Goal: Understand process/instructions: Learn how to perform a task or action

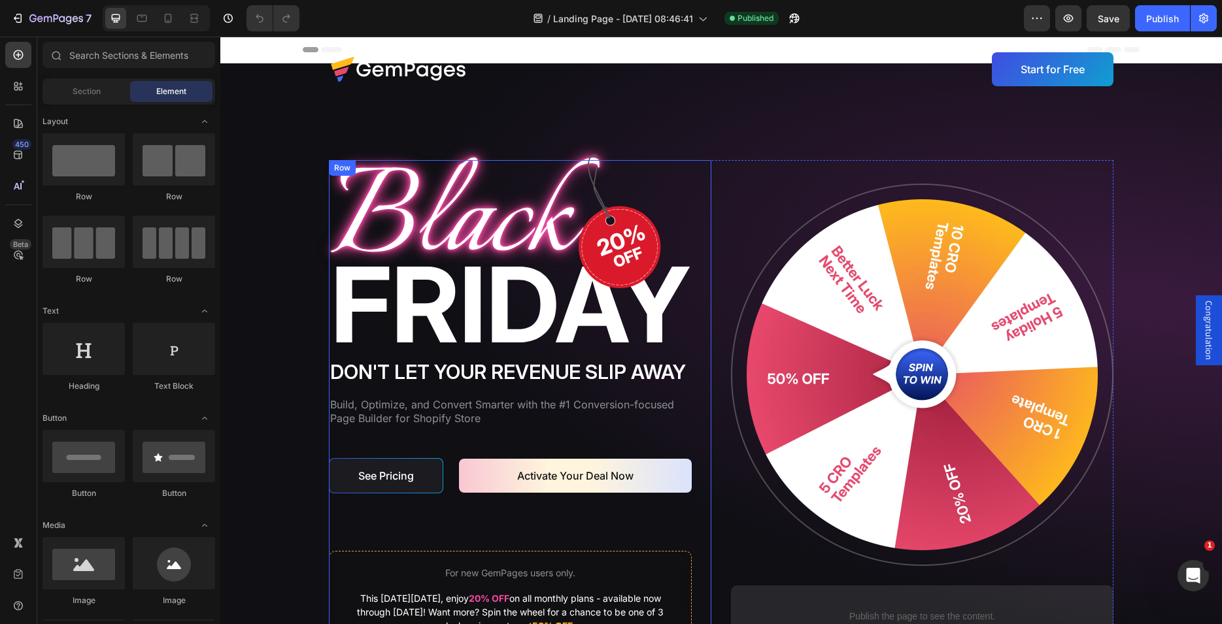
scroll to position [200, 0]
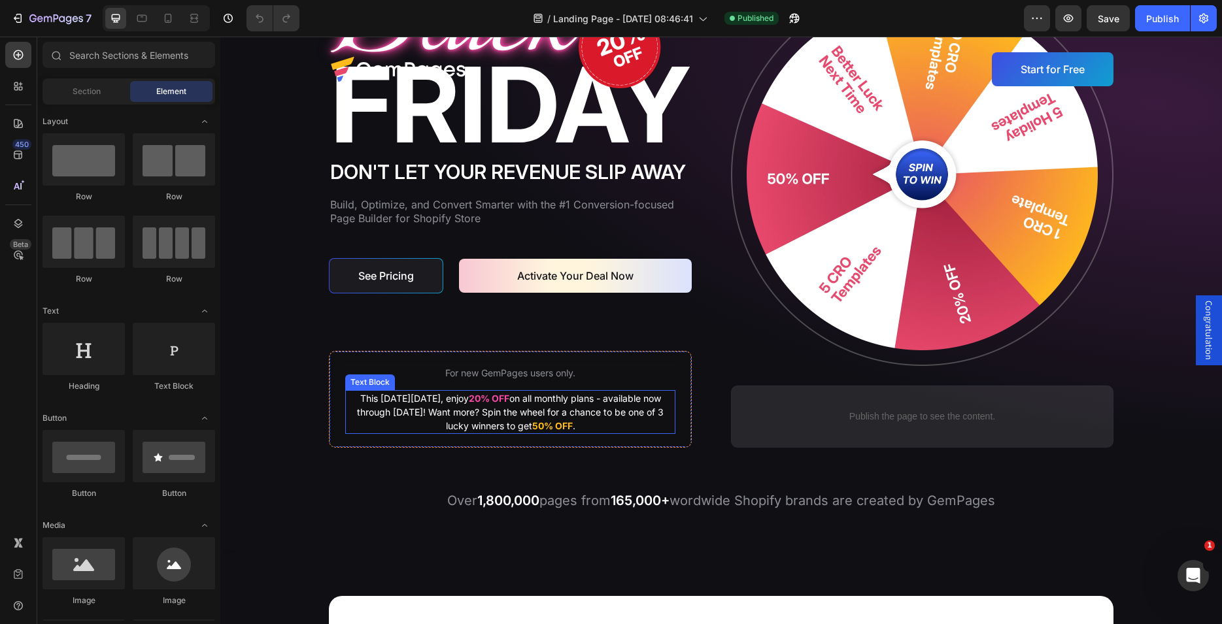
click at [478, 413] on p "This [DATE][DATE], enjoy 20% OFF on all monthly plans - available now through […" at bounding box center [511, 412] width 328 height 41
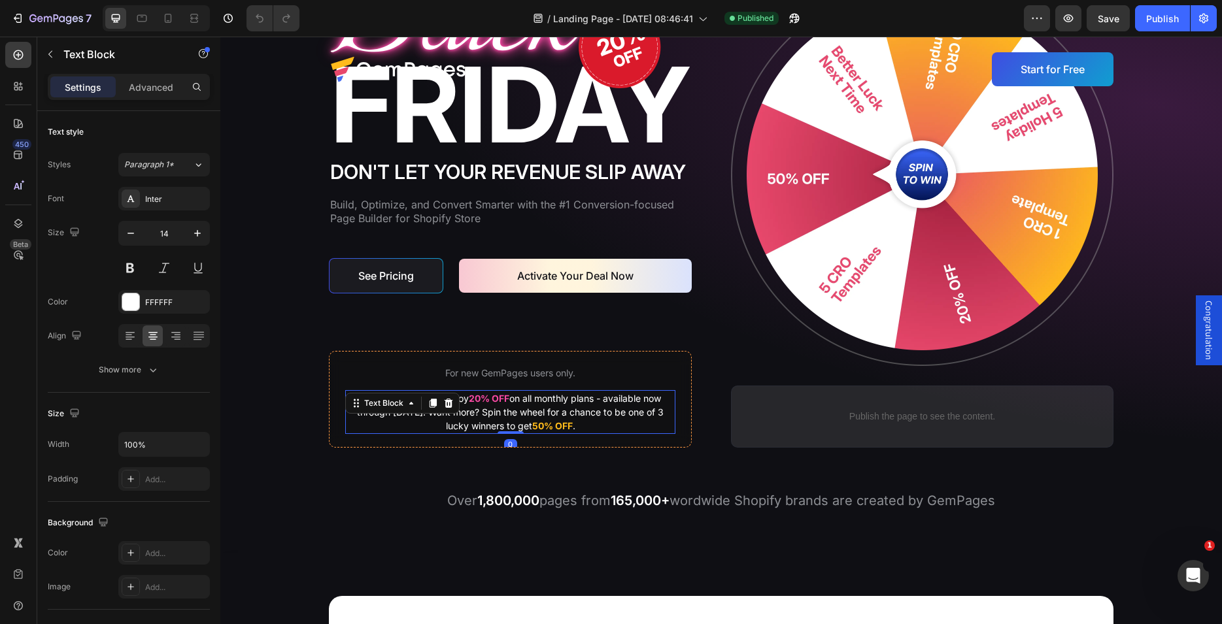
click at [469, 412] on p "This [DATE][DATE], enjoy 20% OFF on all monthly plans - available now through […" at bounding box center [511, 412] width 328 height 41
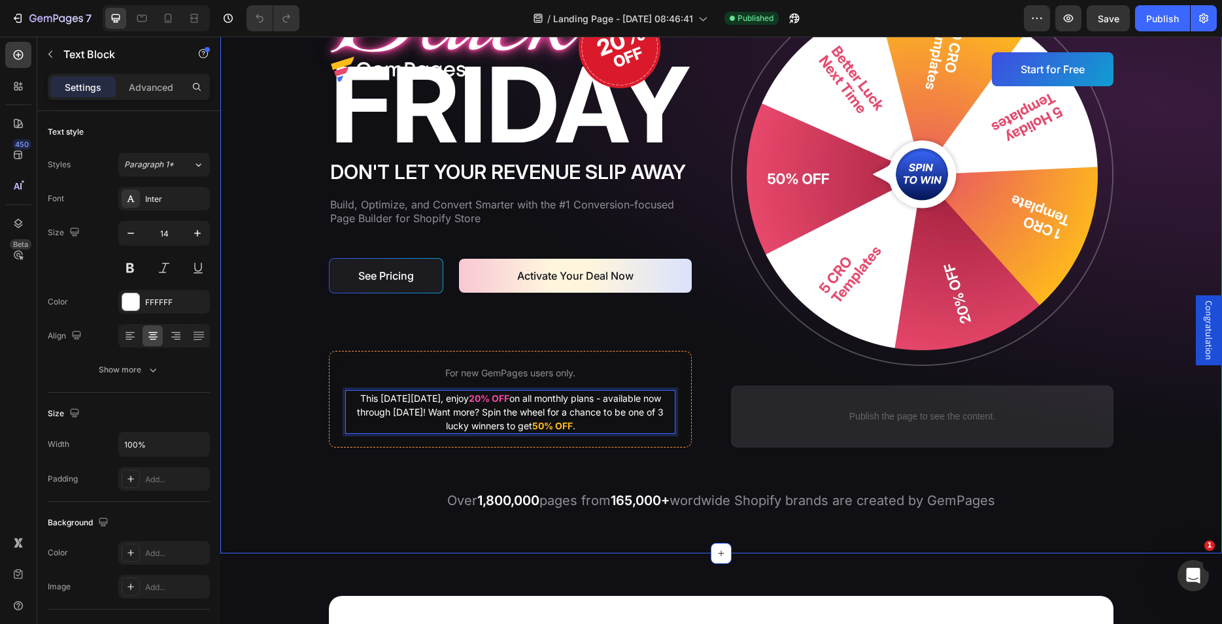
click at [275, 352] on div "Image Don't let your revenue slip away Heading Build, Optimize, and Convert Sma…" at bounding box center [721, 236] width 976 height 552
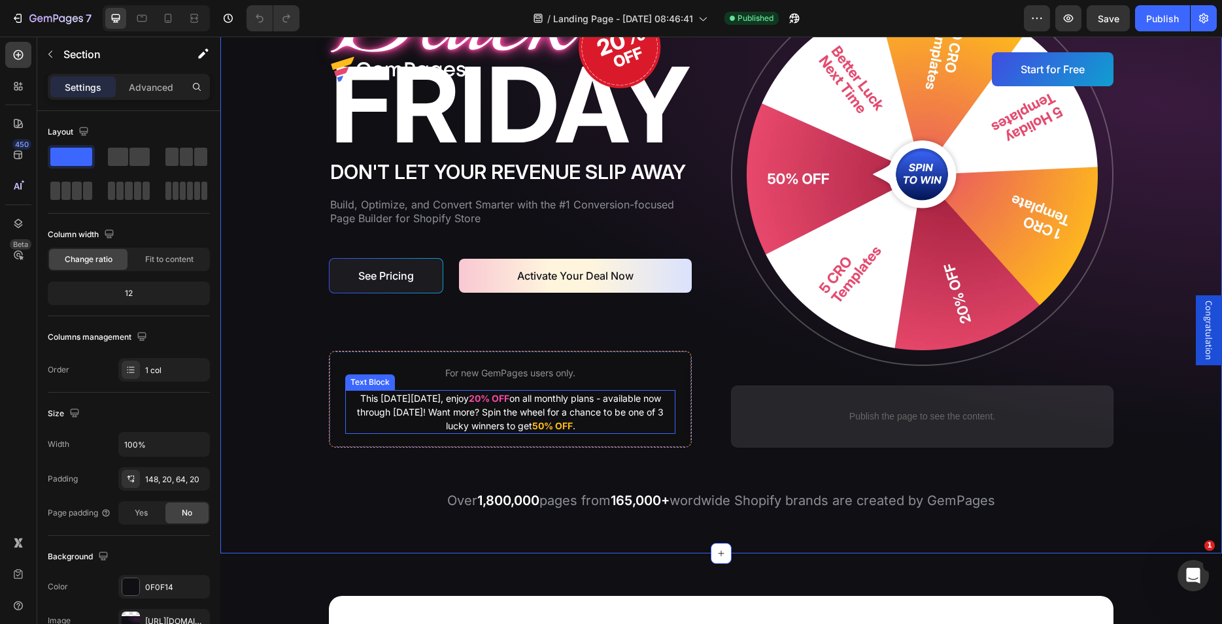
click at [407, 407] on p "This [DATE][DATE], enjoy 20% OFF on all monthly plans - available now through […" at bounding box center [511, 412] width 328 height 41
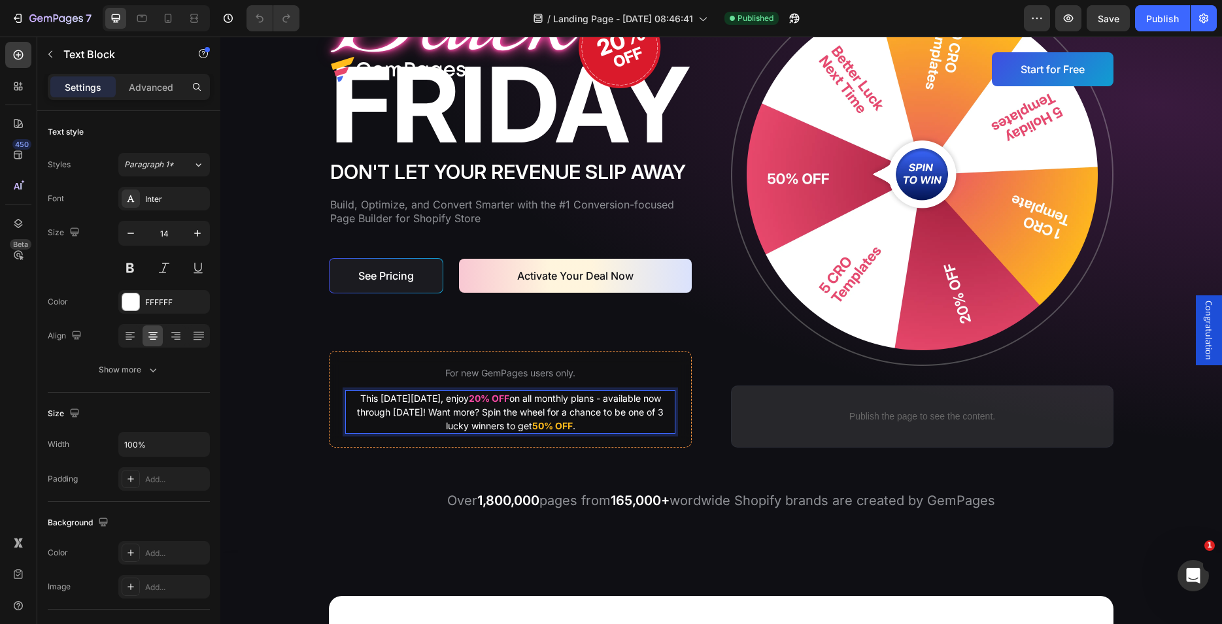
click at [588, 426] on p "This [DATE][DATE], enjoy 20% OFF on all monthly plans - available now through […" at bounding box center [511, 412] width 328 height 41
click at [491, 402] on strong "20% OFF" at bounding box center [489, 398] width 41 height 11
click at [468, 411] on p "This [DATE][DATE], enjoy 20% OFF on all monthly plans - available now through […" at bounding box center [511, 412] width 328 height 41
click at [545, 425] on p "This [DATE][DATE], enjoy 20% OFF on all monthly plans - available now through […" at bounding box center [511, 412] width 328 height 41
click at [465, 413] on p "This [DATE][DATE], enjoy 20% OFF on all monthly plans - available now through […" at bounding box center [511, 412] width 328 height 41
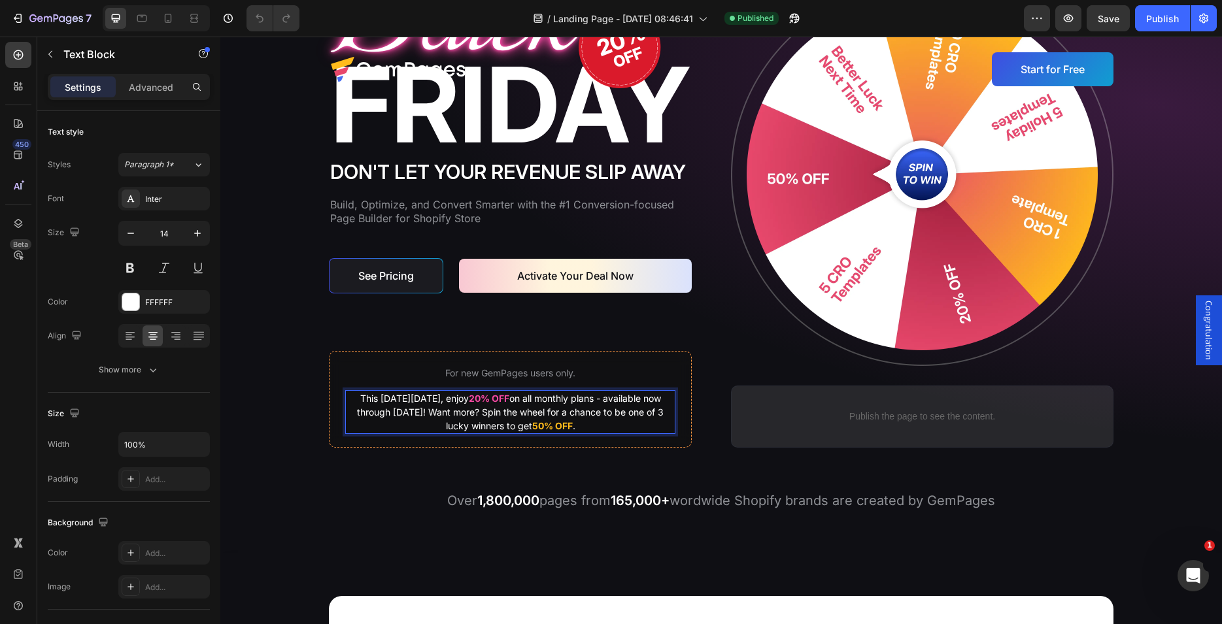
click at [469, 413] on p "This [DATE][DATE], enjoy 20% OFF on all monthly plans - available now through […" at bounding box center [511, 412] width 328 height 41
click at [545, 426] on p "This [DATE][DATE], enjoy 20% OFF on all monthly plans - available now through […" at bounding box center [511, 412] width 328 height 41
click at [632, 425] on p "This [DATE][DATE], enjoy 20% OFF on all monthly plans - available now through […" at bounding box center [511, 412] width 328 height 41
click at [638, 424] on p "This [DATE][DATE], enjoy 20% OFF on all monthly plans - available now through […" at bounding box center [511, 412] width 328 height 41
click at [609, 424] on p "This [DATE][DATE], enjoy 20% OFF on all monthly plans - available now through […" at bounding box center [511, 412] width 328 height 41
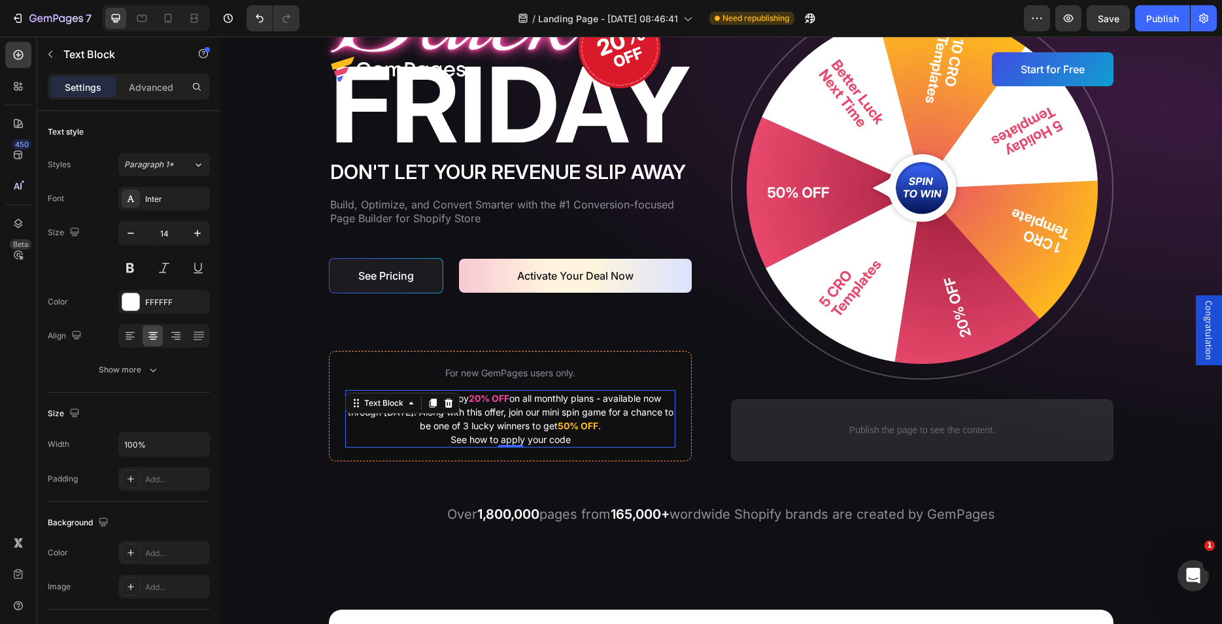
click at [568, 440] on p "See how to apply your code" at bounding box center [511, 440] width 328 height 14
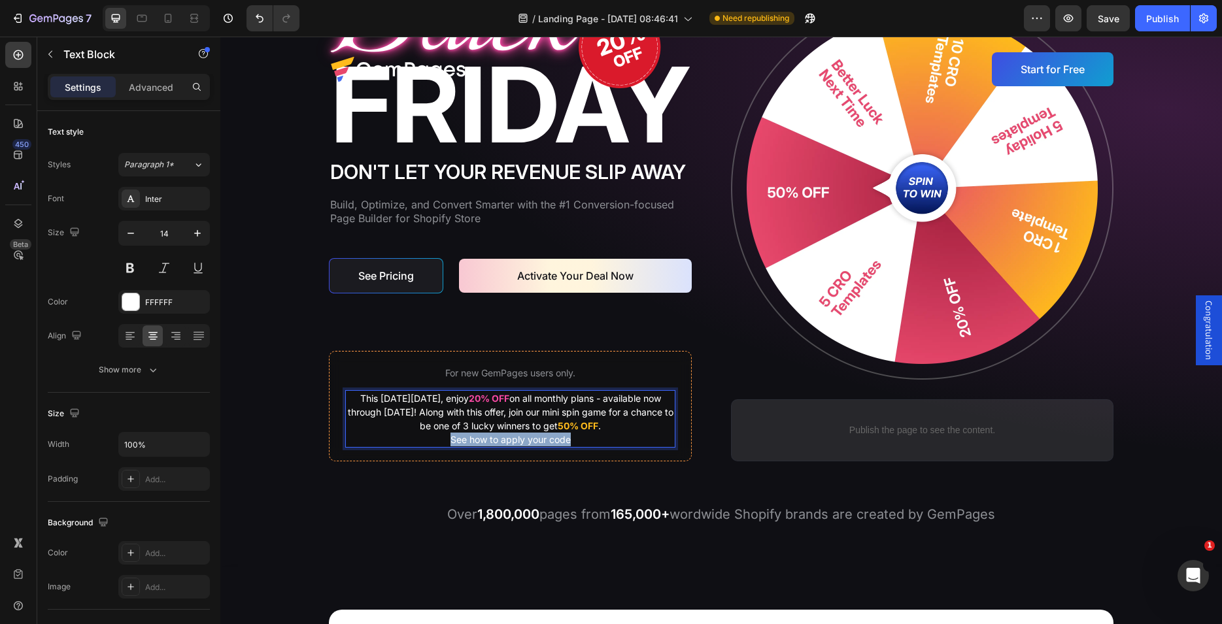
click at [444, 439] on p "See how to apply your code" at bounding box center [511, 440] width 328 height 14
click at [500, 415] on icon "Editor contextual toolbar" at bounding box center [498, 413] width 13 height 13
type input "FFFFFF"
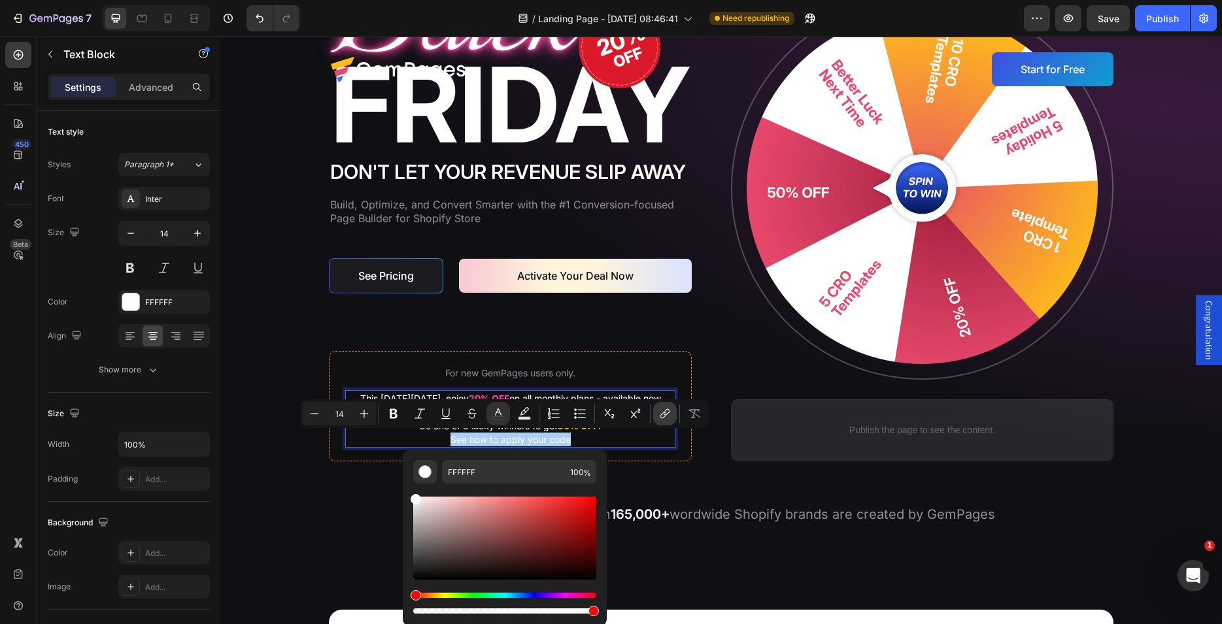
click at [664, 413] on icon "Editor contextual toolbar" at bounding box center [664, 413] width 13 height 13
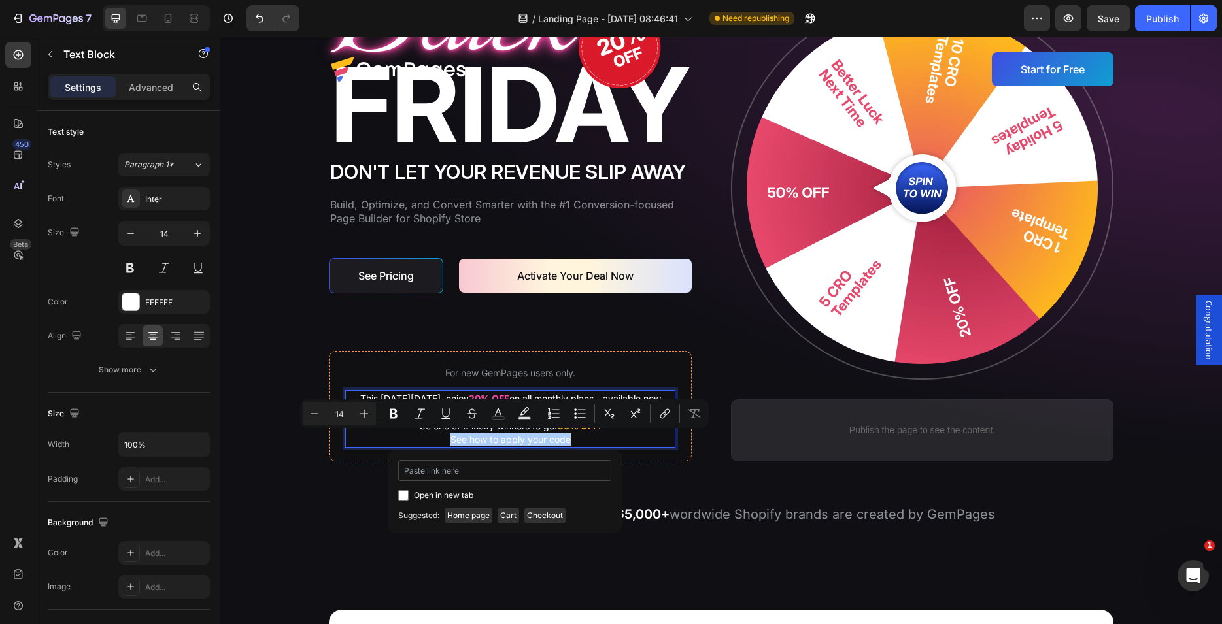
click at [435, 471] on input "Editor contextual toolbar" at bounding box center [504, 470] width 213 height 21
type input "[URL][DOMAIN_NAME]"
click at [402, 495] on input "Editor contextual toolbar" at bounding box center [403, 495] width 10 height 10
checkbox input "true"
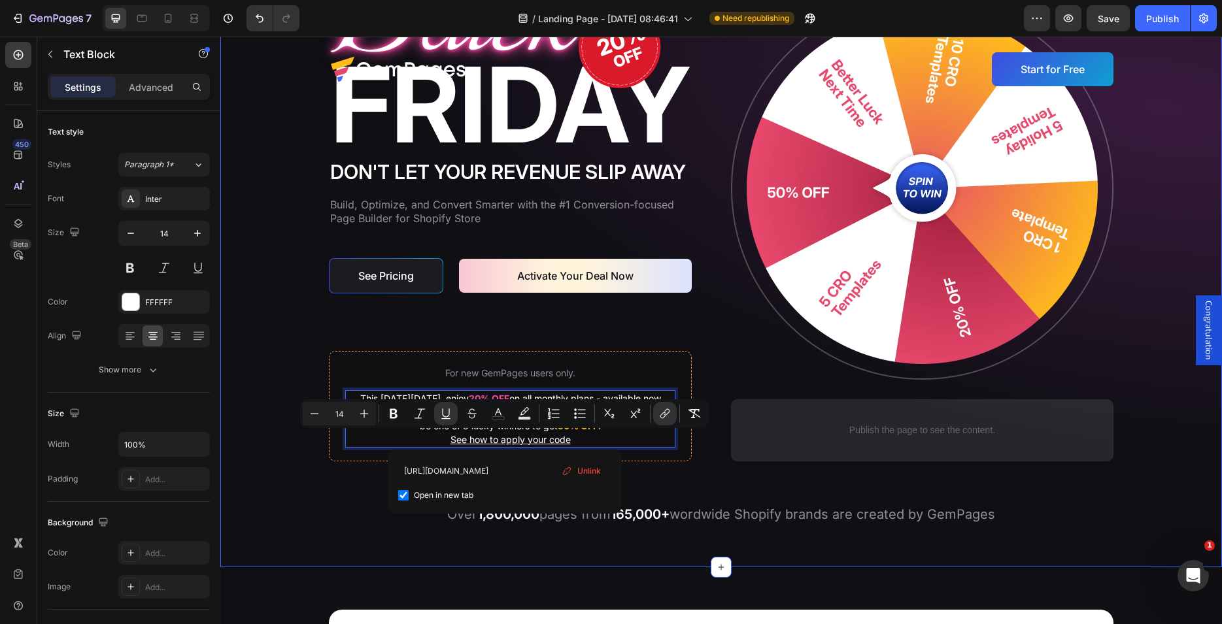
click at [290, 434] on div "Image Don't let your revenue slip away Heading Build, Optimize, and Convert Sma…" at bounding box center [721, 243] width 976 height 566
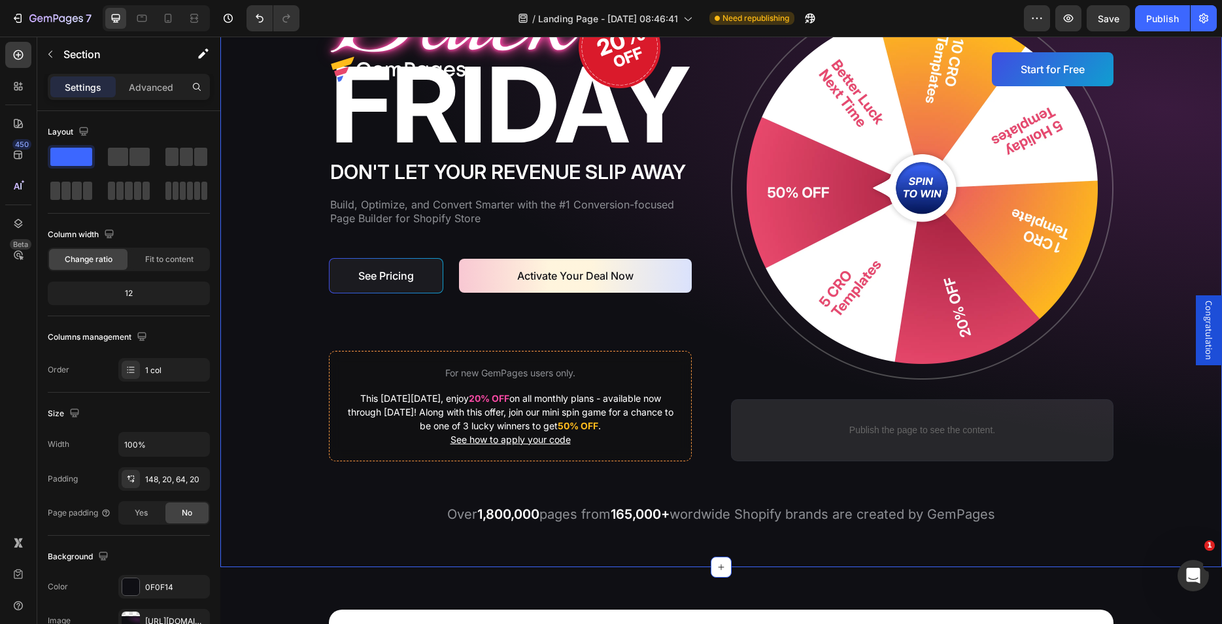
click at [303, 300] on div "Image Don't let your revenue slip away Heading Build, Optimize, and Convert Sma…" at bounding box center [721, 243] width 976 height 566
click at [551, 432] on p "This [DATE][DATE], enjoy 20% OFF on all monthly plans - available now through […" at bounding box center [511, 412] width 328 height 41
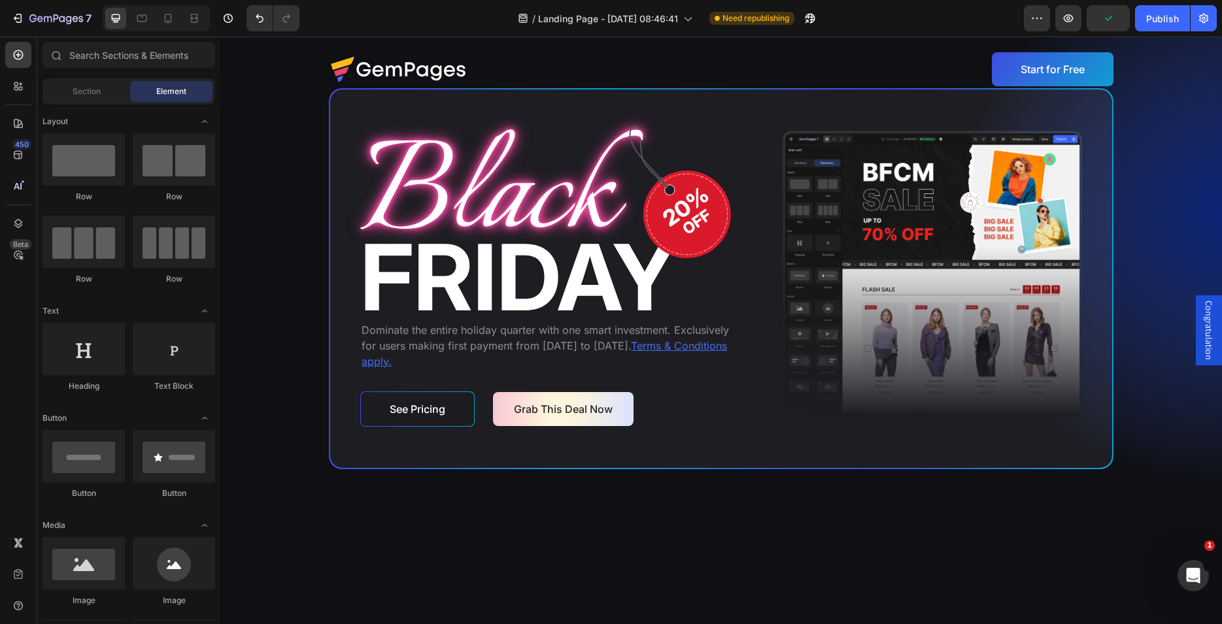
scroll to position [3212, 0]
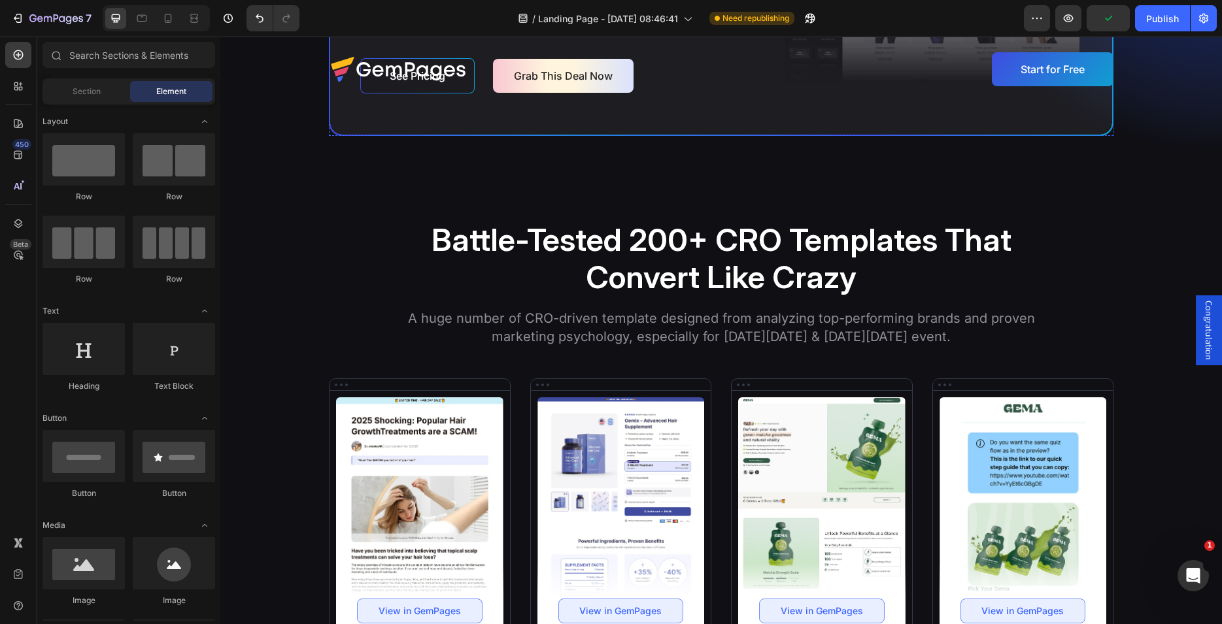
click at [467, 35] on u "Terms & Conditions apply." at bounding box center [545, 20] width 366 height 29
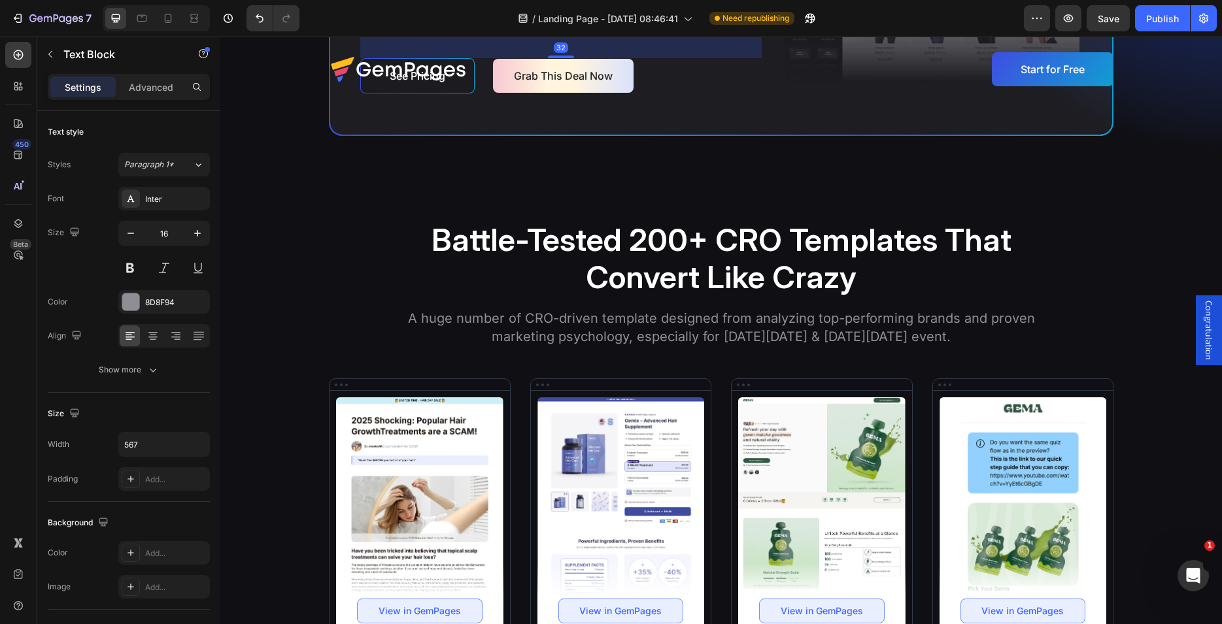
click at [486, 36] on p "Dominate the entire holiday quarter with one smart investment. Exclusively for …" at bounding box center [546, 12] width 368 height 47
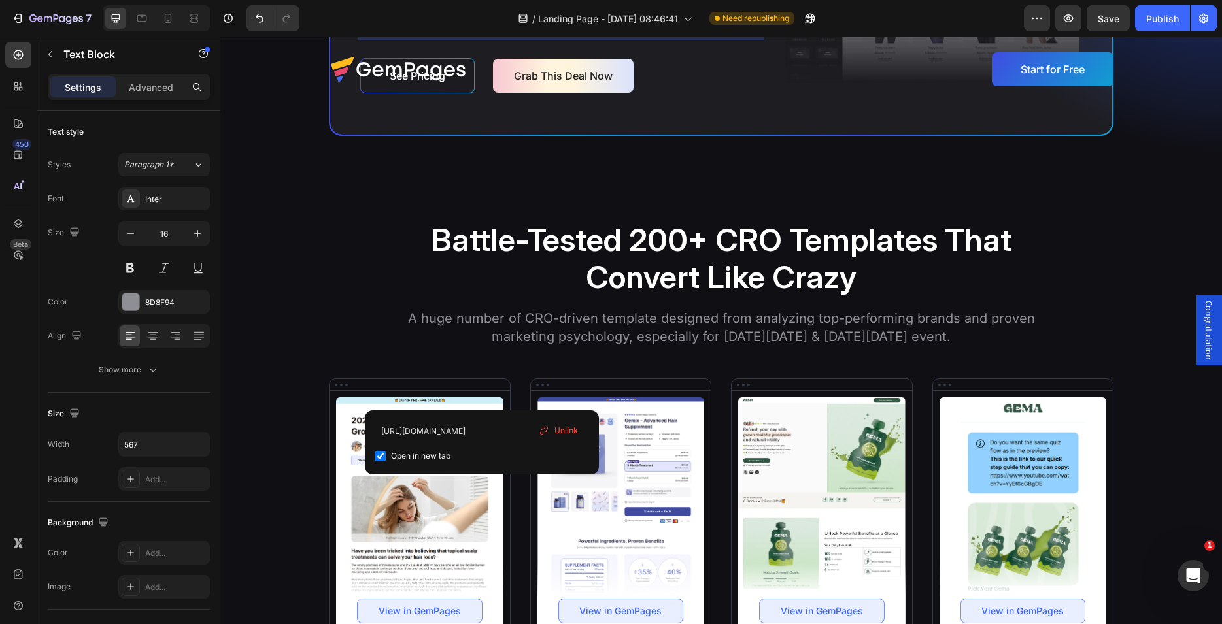
drag, startPoint x: 483, startPoint y: 396, endPoint x: 441, endPoint y: 396, distance: 41.8
click at [441, 35] on u "Terms & Conditions apply." at bounding box center [545, 20] width 366 height 29
click at [454, 373] on rect "Editor contextual toolbar" at bounding box center [455, 374] width 12 height 3
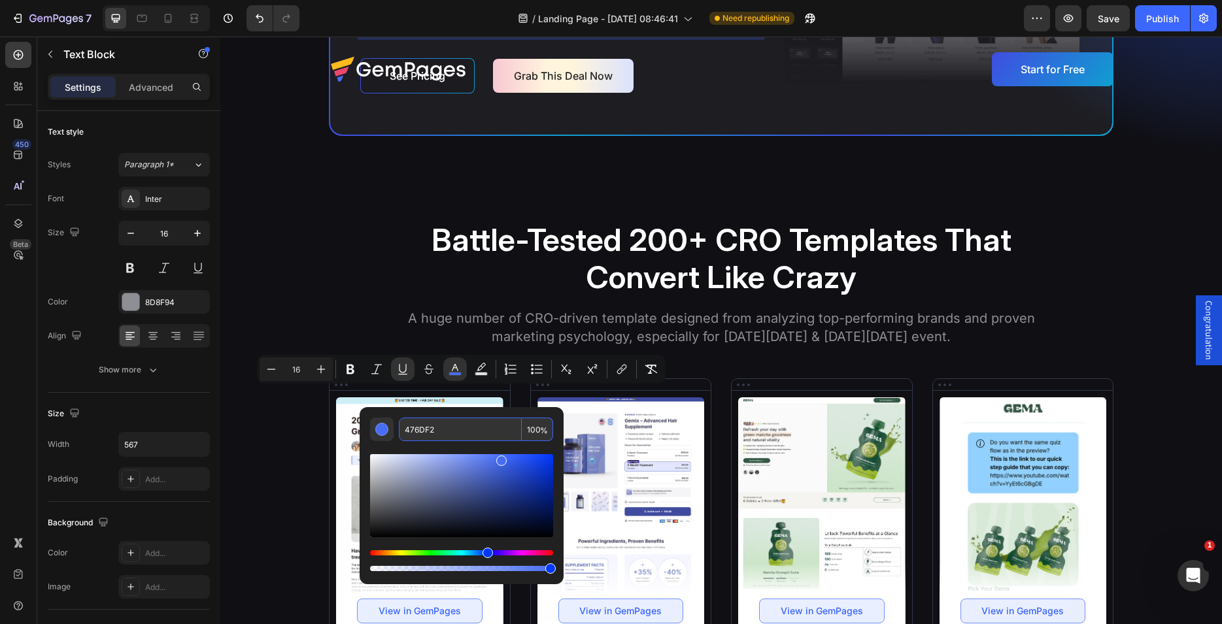
click at [454, 424] on input "476DF2" at bounding box center [460, 430] width 123 height 24
copy u "ns apply"
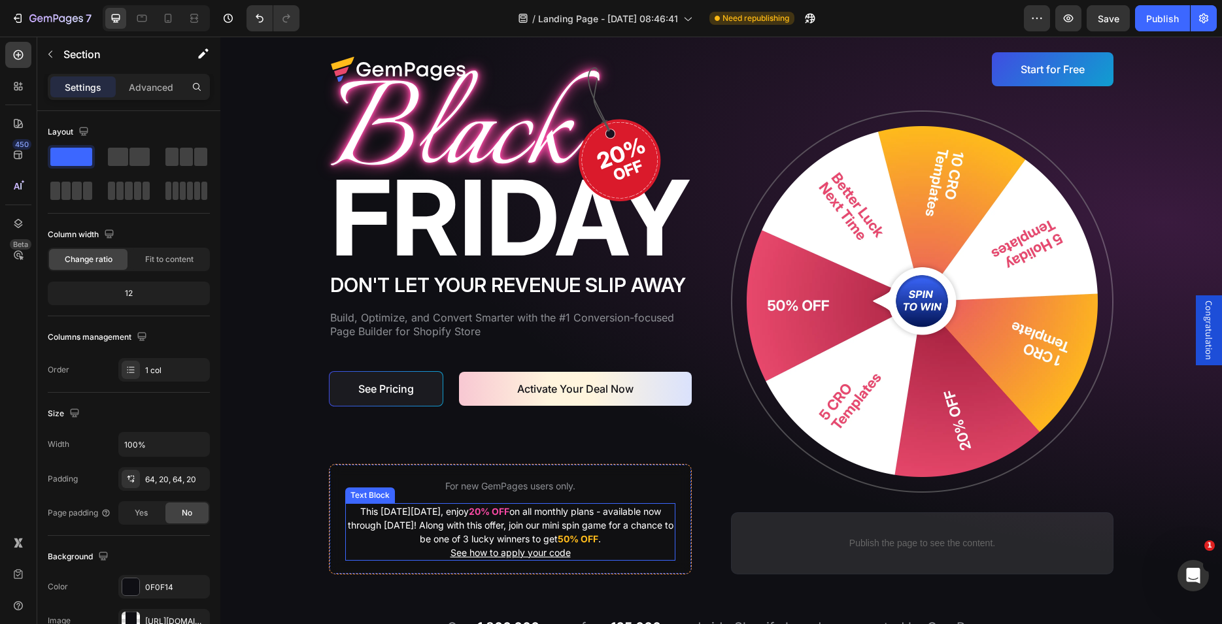
scroll to position [267, 0]
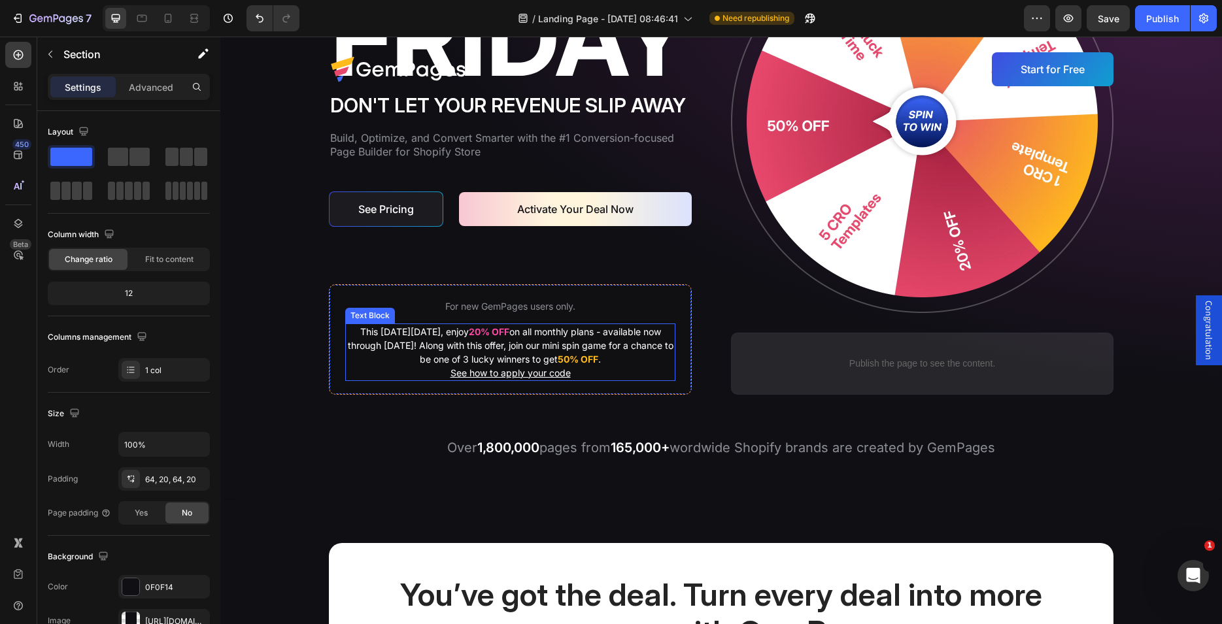
click at [577, 373] on p "See how to apply your code" at bounding box center [511, 373] width 328 height 14
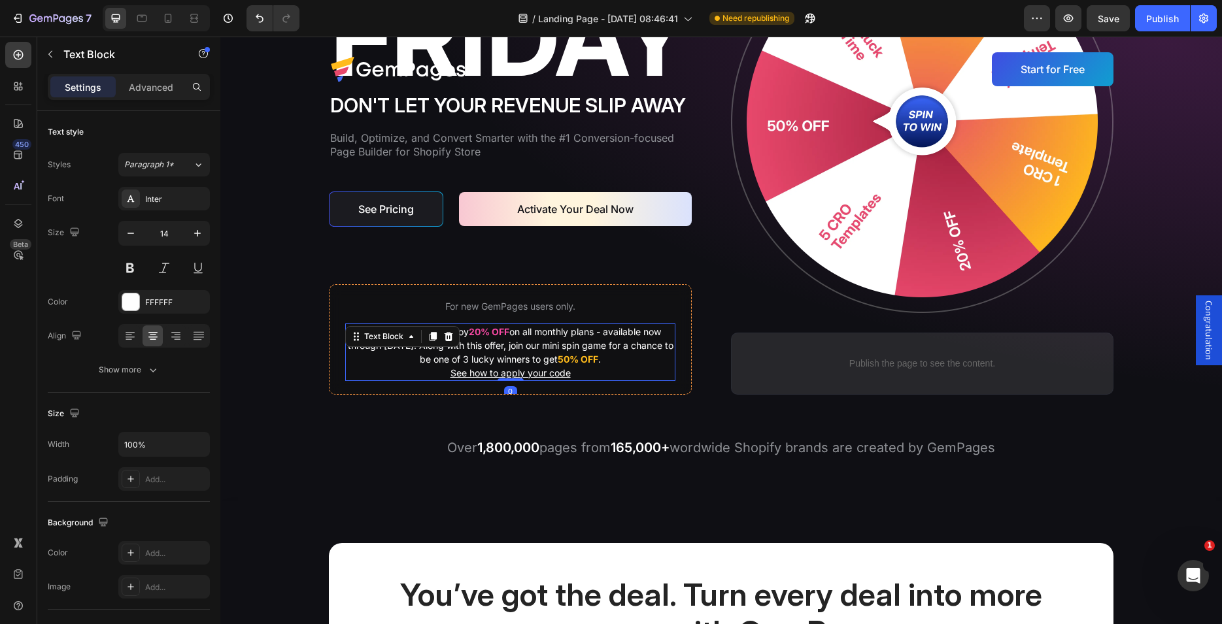
click at [567, 371] on p "See how to apply your code" at bounding box center [511, 373] width 328 height 14
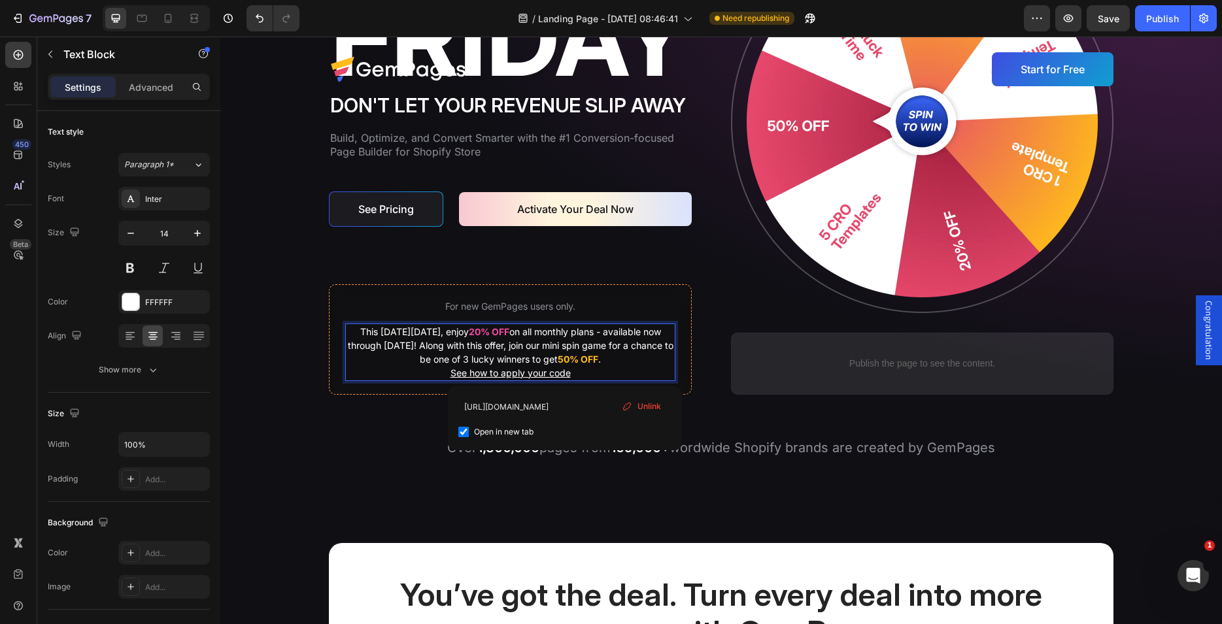
click at [444, 372] on p "See how to apply your code" at bounding box center [511, 373] width 328 height 14
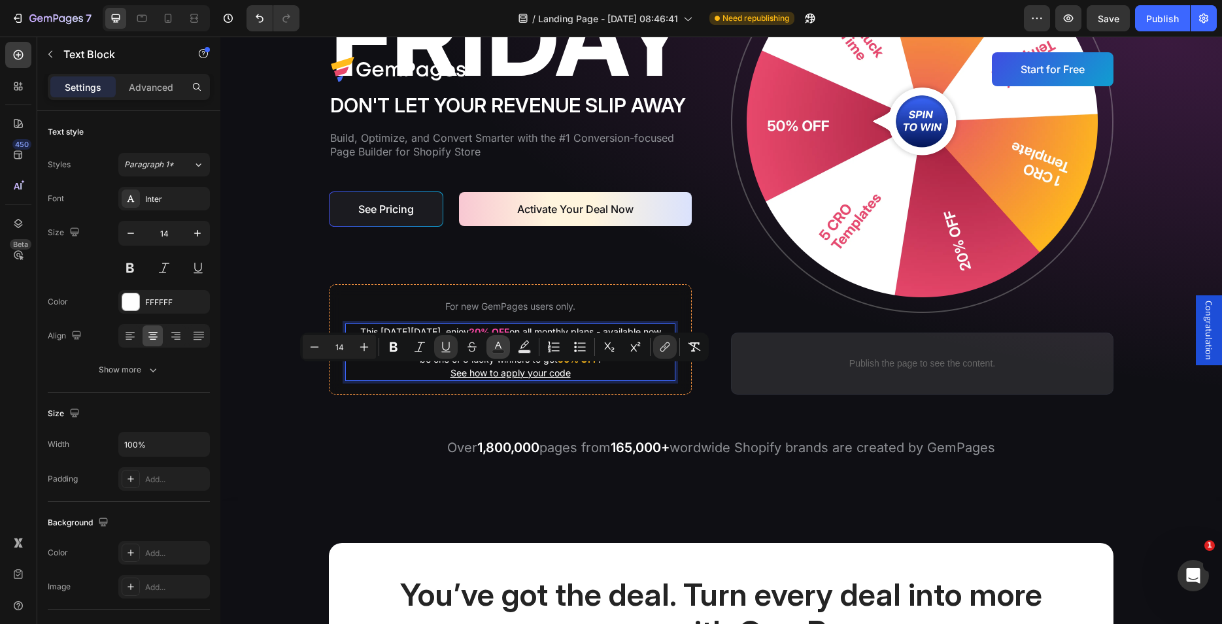
click at [496, 345] on icon "Editor contextual toolbar" at bounding box center [498, 347] width 13 height 13
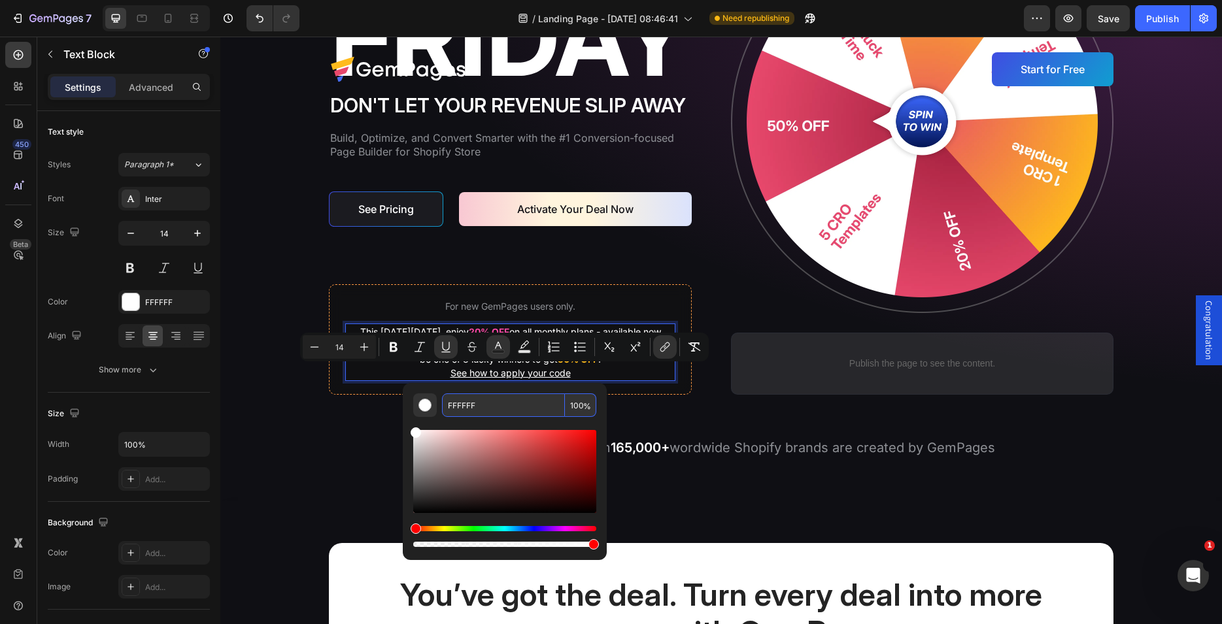
click at [492, 399] on input "FFFFFF" at bounding box center [503, 406] width 123 height 24
paste input "476DF2"
type input "476DF2"
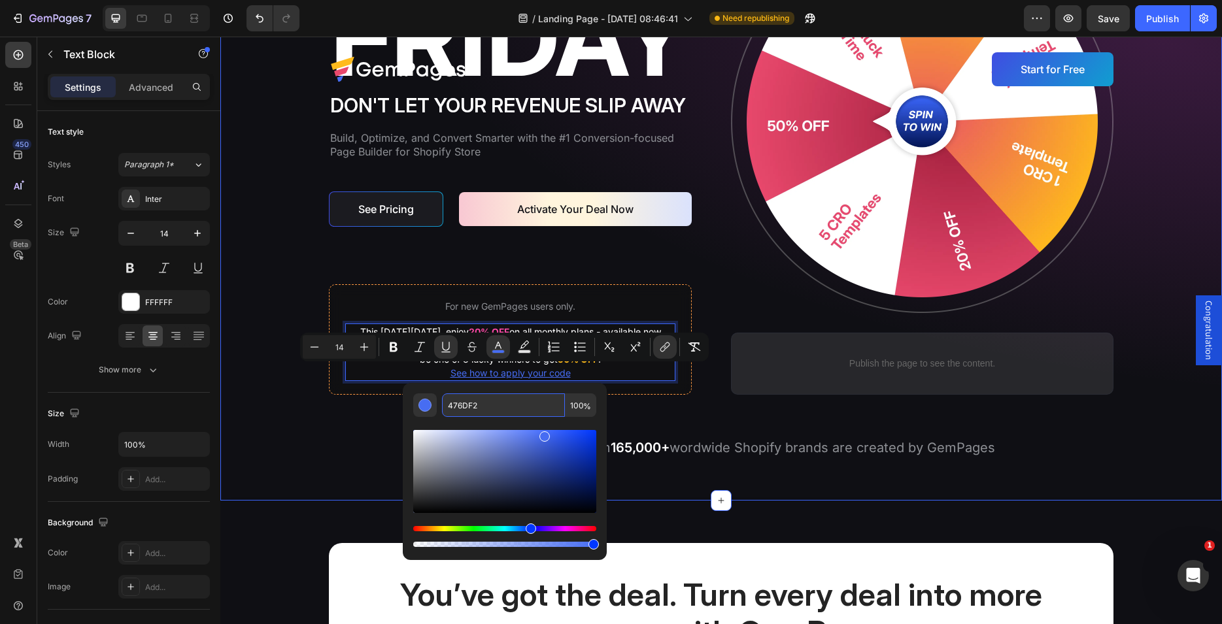
click at [724, 417] on div "Image Don't let your revenue slip away Heading Build, Optimize, and Convert Sma…" at bounding box center [721, 176] width 976 height 566
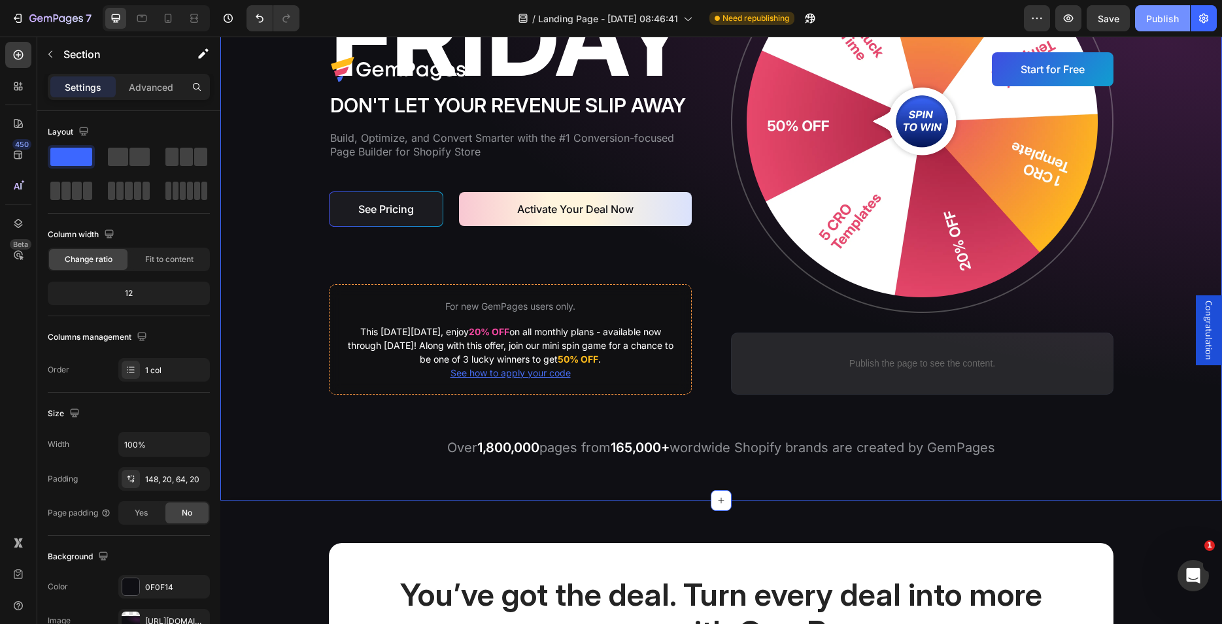
drag, startPoint x: 1151, startPoint y: 15, endPoint x: 929, endPoint y: 9, distance: 221.8
click at [1151, 15] on div "Publish" at bounding box center [1162, 19] width 33 height 14
click at [288, 216] on div "Image Don't let your revenue slip away Heading Build, Optimize, and Convert Sma…" at bounding box center [721, 176] width 976 height 566
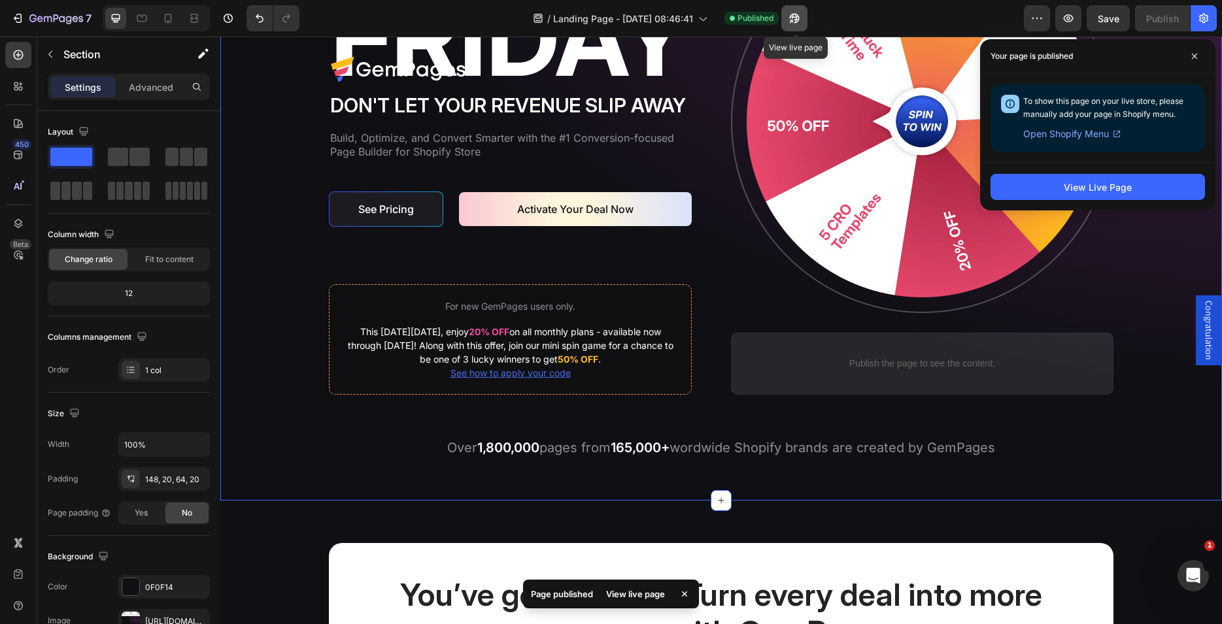
click at [799, 14] on icon "button" at bounding box center [794, 18] width 13 height 13
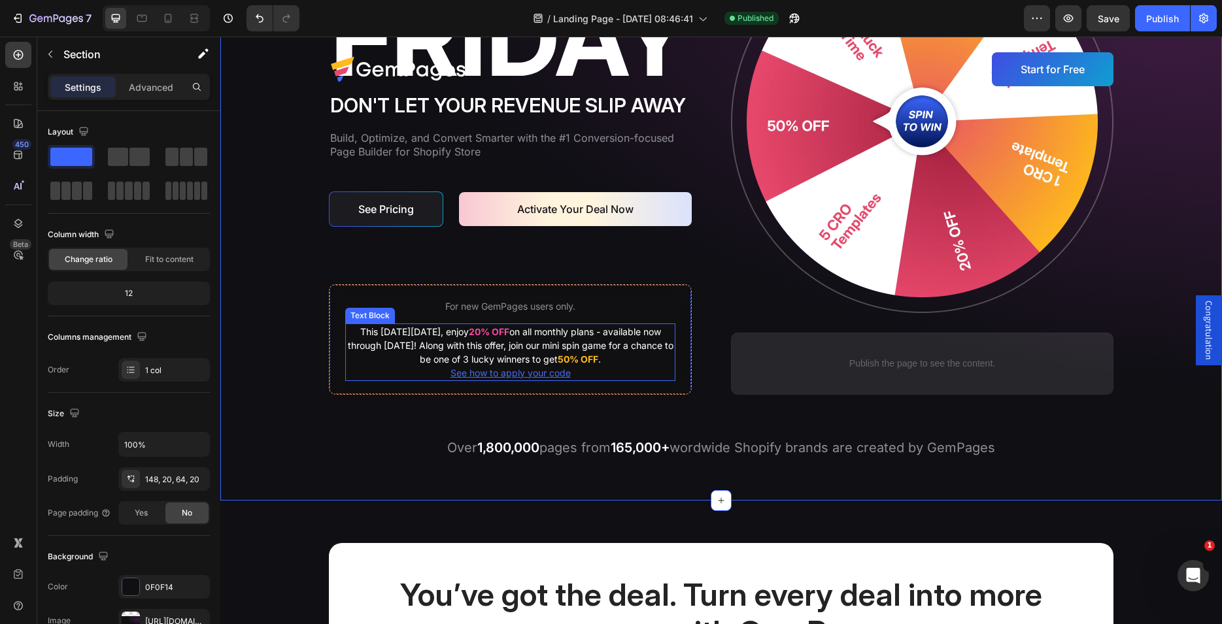
click at [413, 365] on p "This [DATE][DATE], enjoy 20% OFF on all monthly plans - available now through […" at bounding box center [511, 345] width 328 height 41
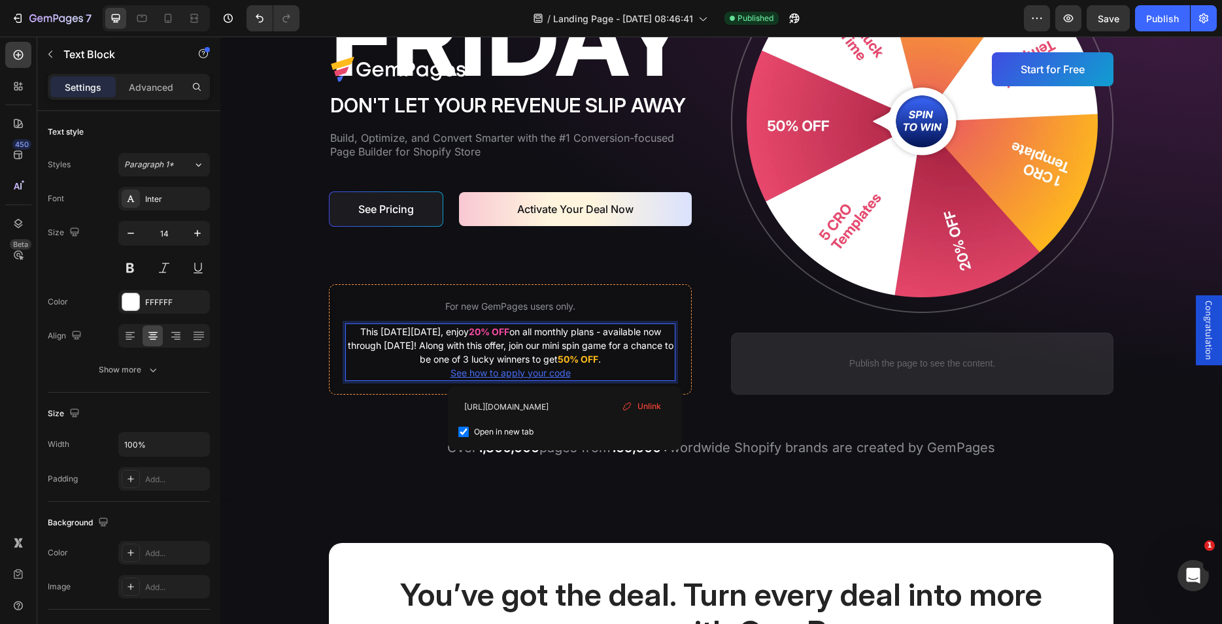
click at [567, 373] on p "See how to apply your code ⁠⁠⁠⁠⁠⁠⁠" at bounding box center [511, 373] width 328 height 14
click at [451, 372] on u "See how to apply your code" at bounding box center [511, 372] width 120 height 11
click at [430, 370] on p "See how to apply your code" at bounding box center [511, 373] width 328 height 14
click at [568, 371] on p "[URL][DOMAIN_NAME] how to apply your code" at bounding box center [511, 373] width 328 height 14
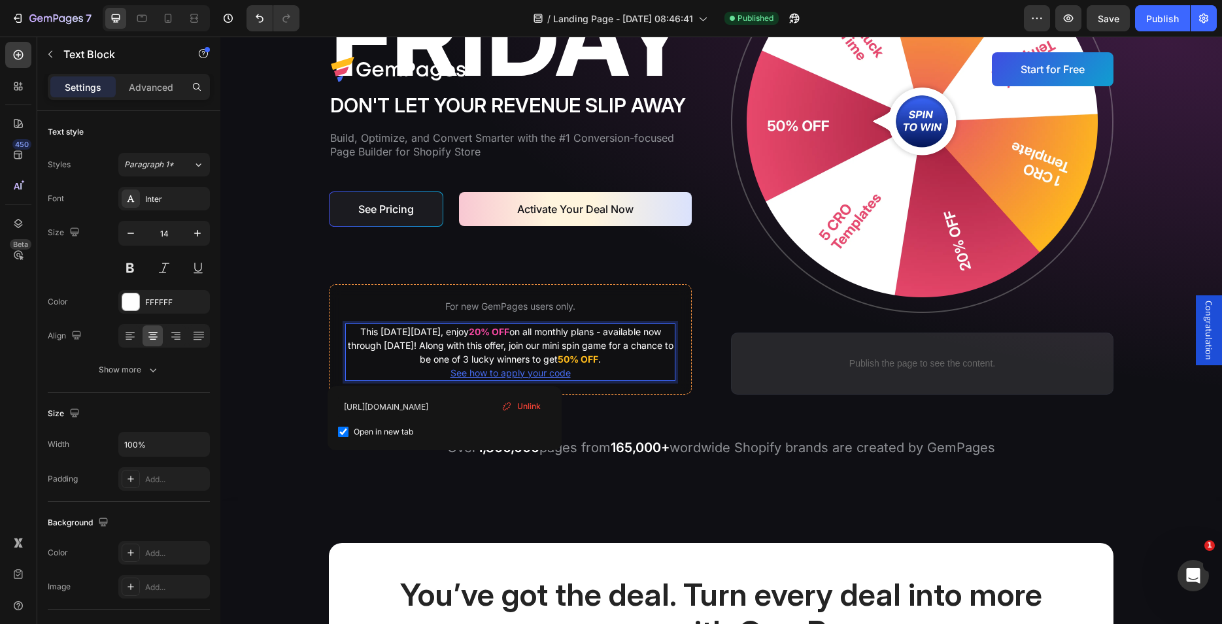
click at [413, 367] on p "See how to apply your code" at bounding box center [511, 373] width 328 height 14
drag, startPoint x: 441, startPoint y: 369, endPoint x: 476, endPoint y: 372, distance: 35.5
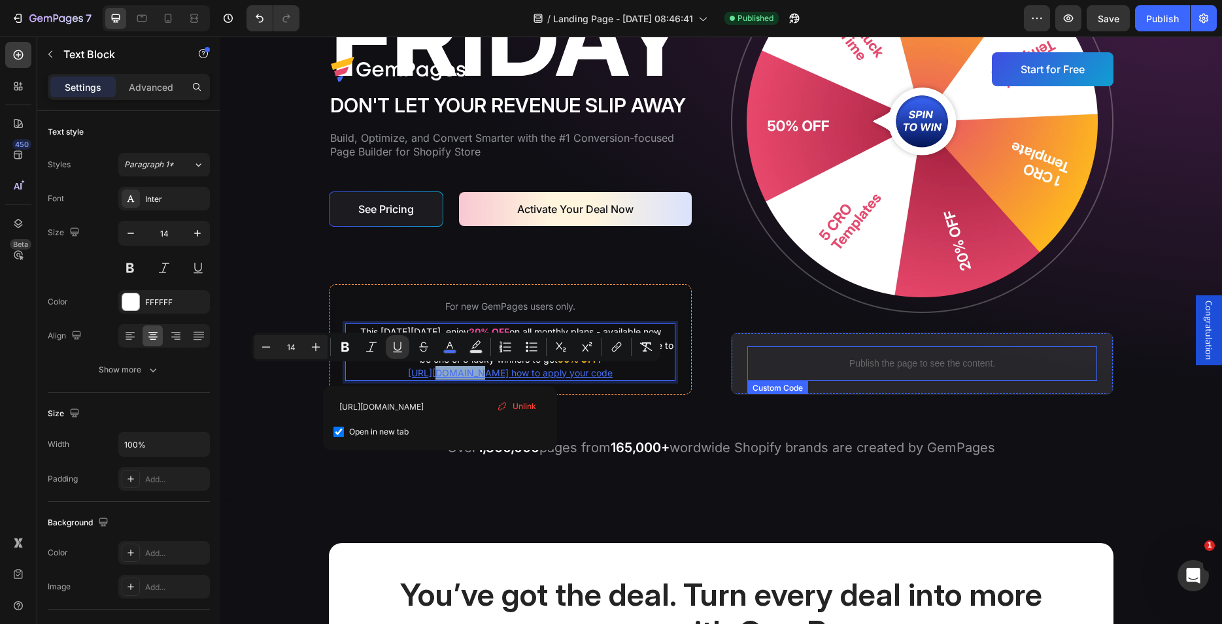
click at [876, 381] on div "Publish the page to see the content." at bounding box center [922, 364] width 350 height 35
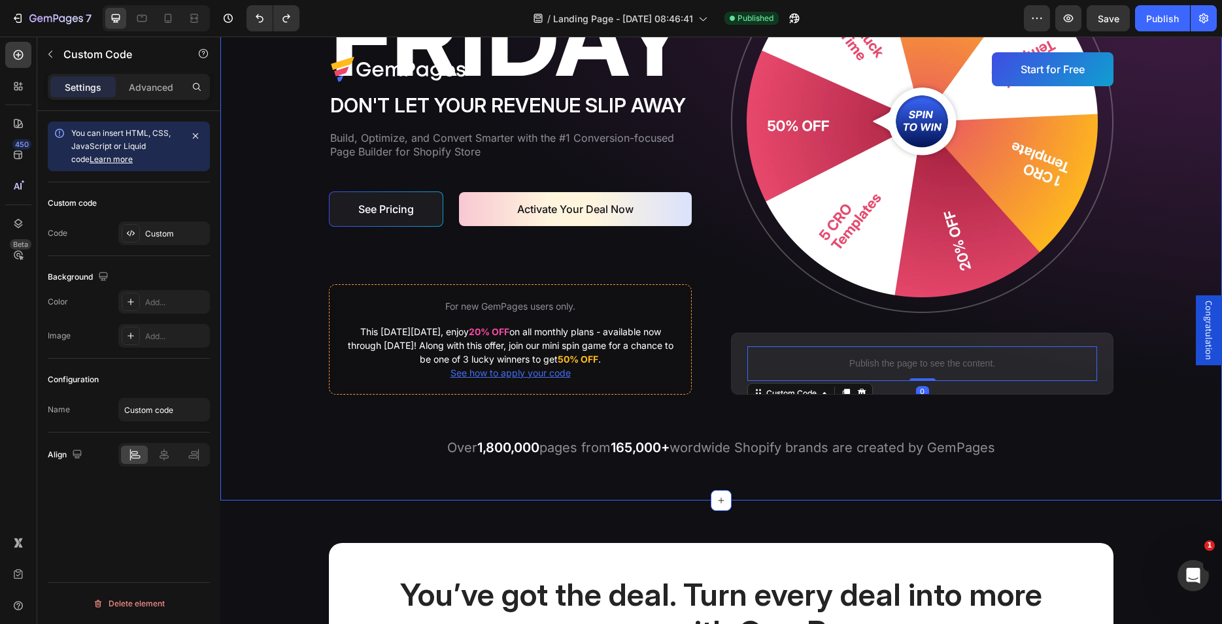
click at [590, 382] on div "For new GemPages users only. Text Block This [DATE][DATE], enjoy 20% OFF on all…" at bounding box center [510, 339] width 363 height 111
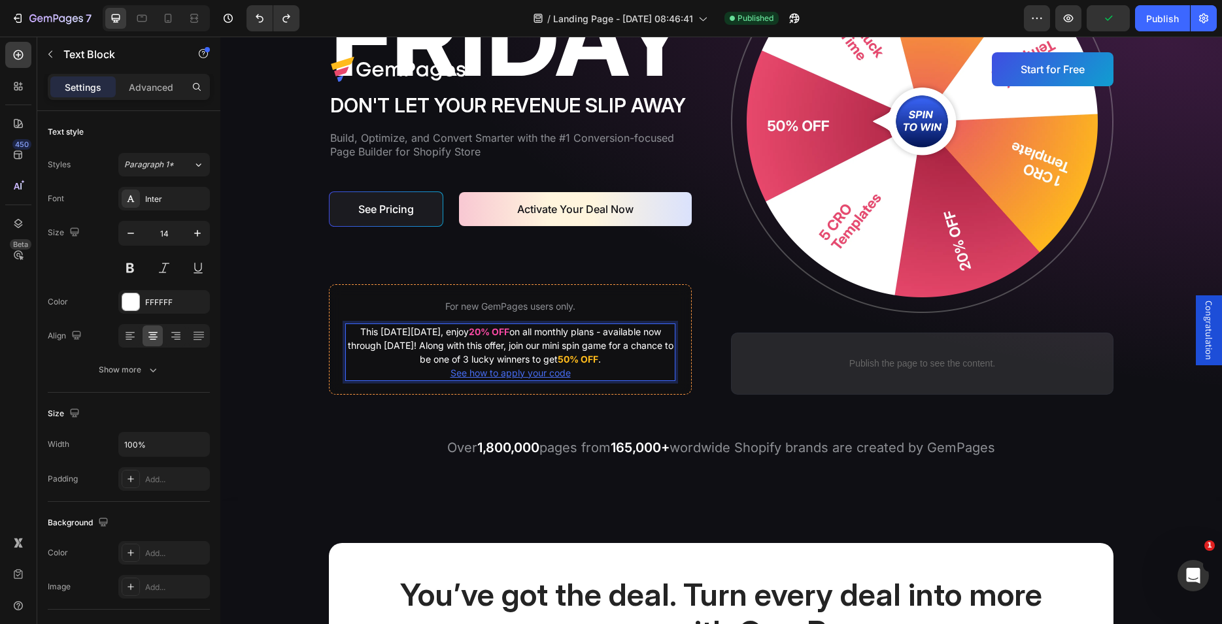
click at [569, 346] on p "This [DATE][DATE], enjoy 20% OFF on all monthly plans - available now through […" at bounding box center [511, 345] width 328 height 41
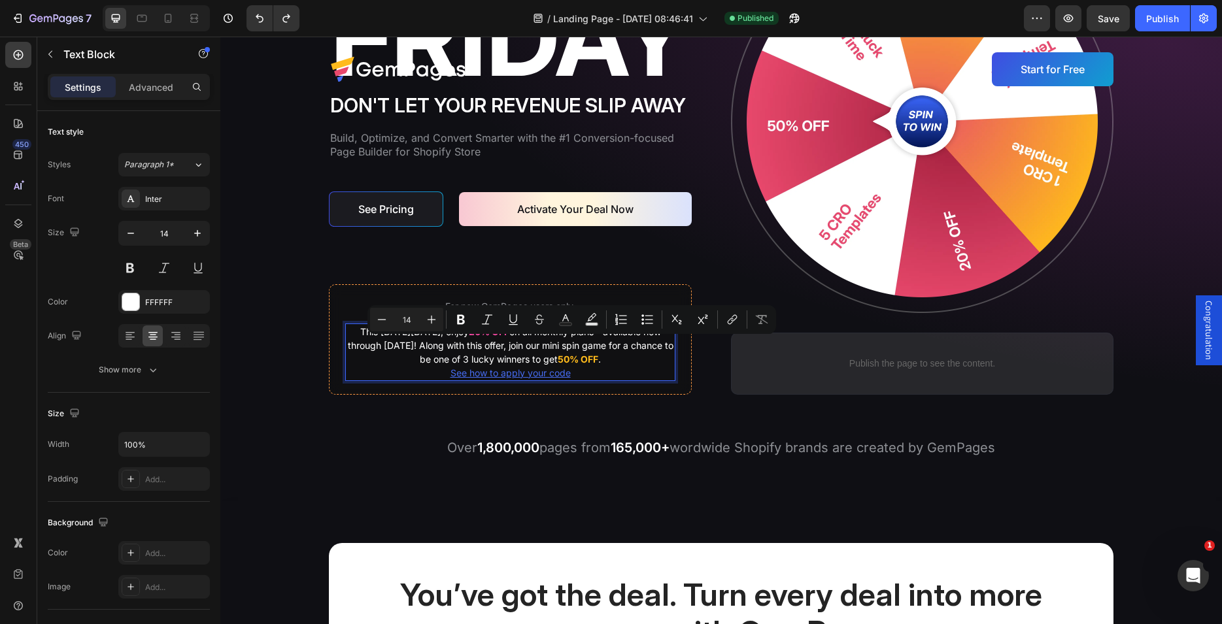
click at [568, 373] on p "See how to apply your code" at bounding box center [511, 373] width 328 height 14
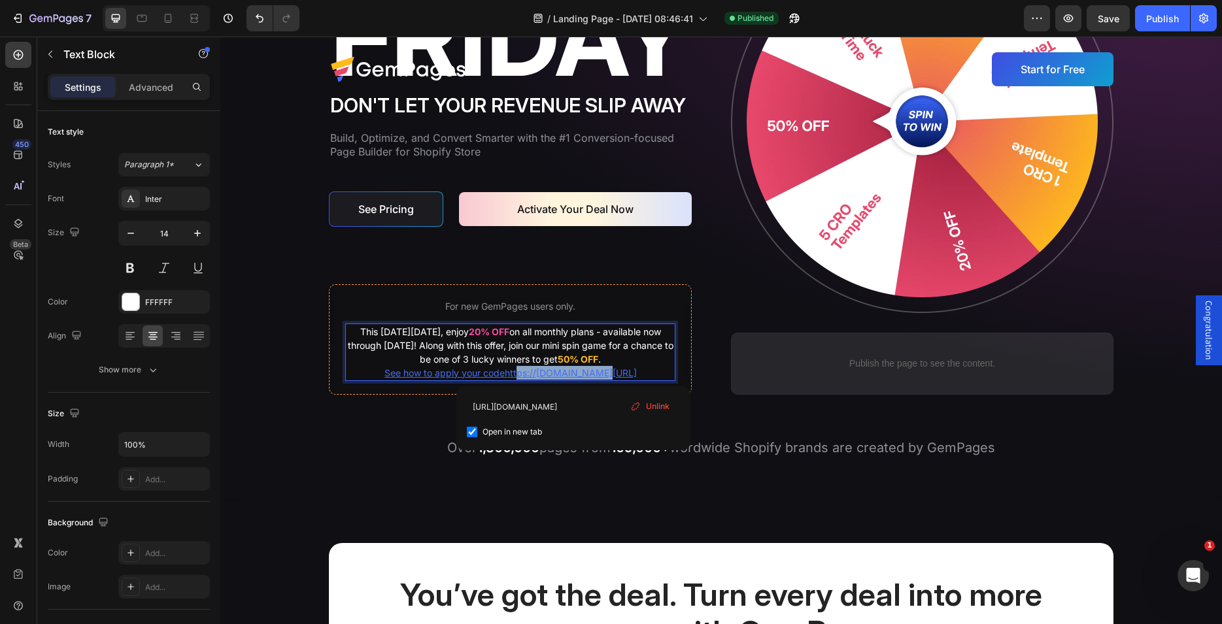
drag, startPoint x: 573, startPoint y: 373, endPoint x: 486, endPoint y: 373, distance: 87.0
drag, startPoint x: 511, startPoint y: 343, endPoint x: 500, endPoint y: 343, distance: 11.1
click at [511, 343] on div "Minus 14 Plus Bold Italic Underline Strikethrough color Text Background Color N…" at bounding box center [529, 347] width 403 height 24
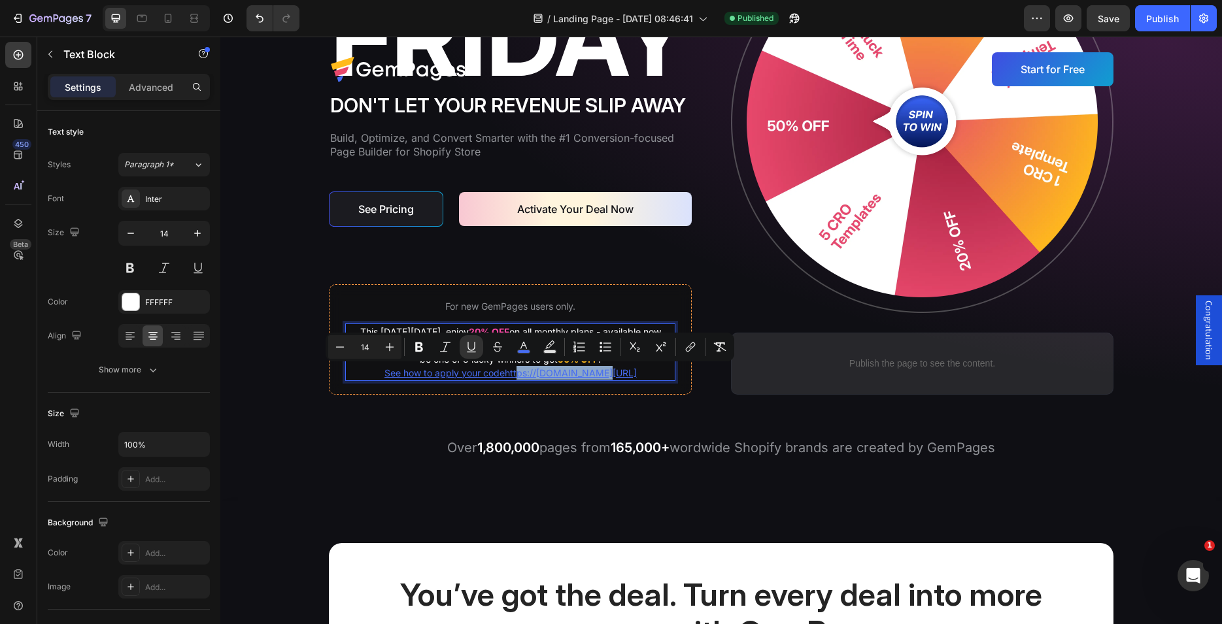
click at [843, 458] on div "Image Don't let your revenue slip away Heading Build, Optimize, and Convert Sma…" at bounding box center [721, 176] width 976 height 566
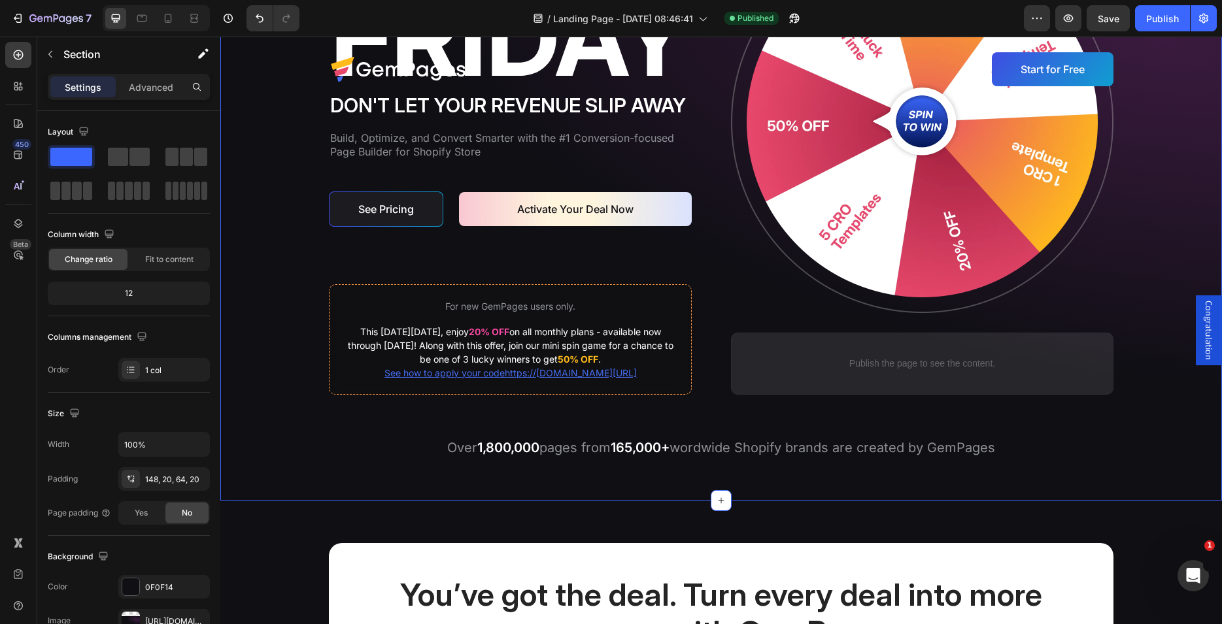
click at [660, 447] on div "Image Don't let your revenue slip away Heading Build, Optimize, and Convert Sma…" at bounding box center [721, 176] width 976 height 566
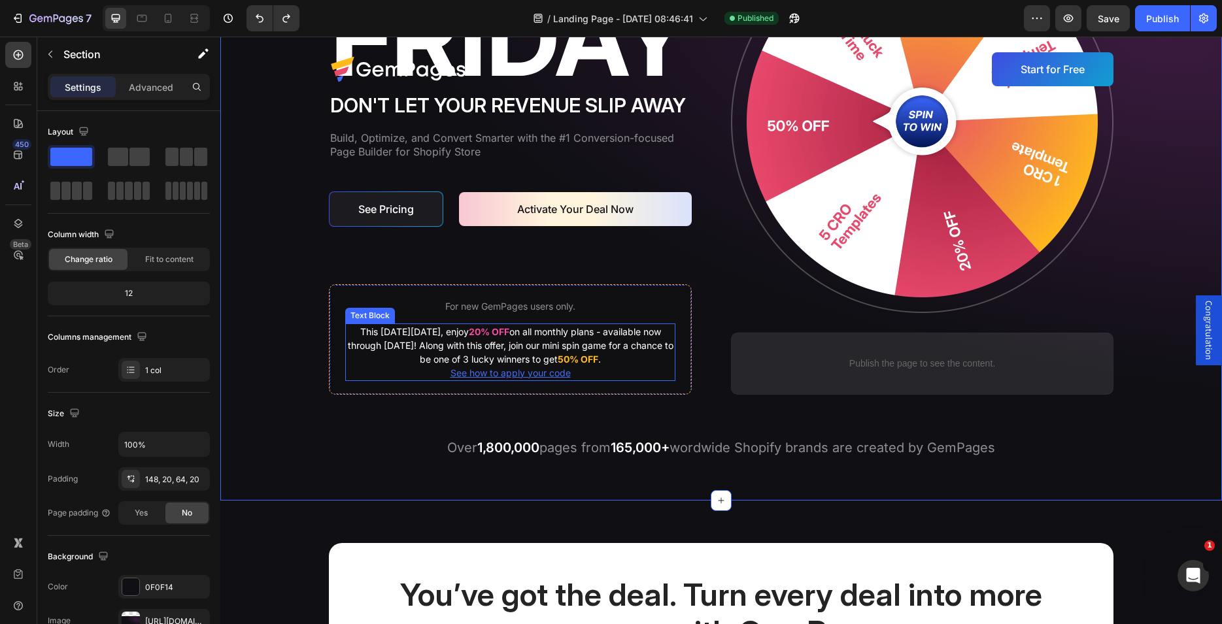
click at [545, 371] on u "See how to apply your code" at bounding box center [511, 372] width 120 height 11
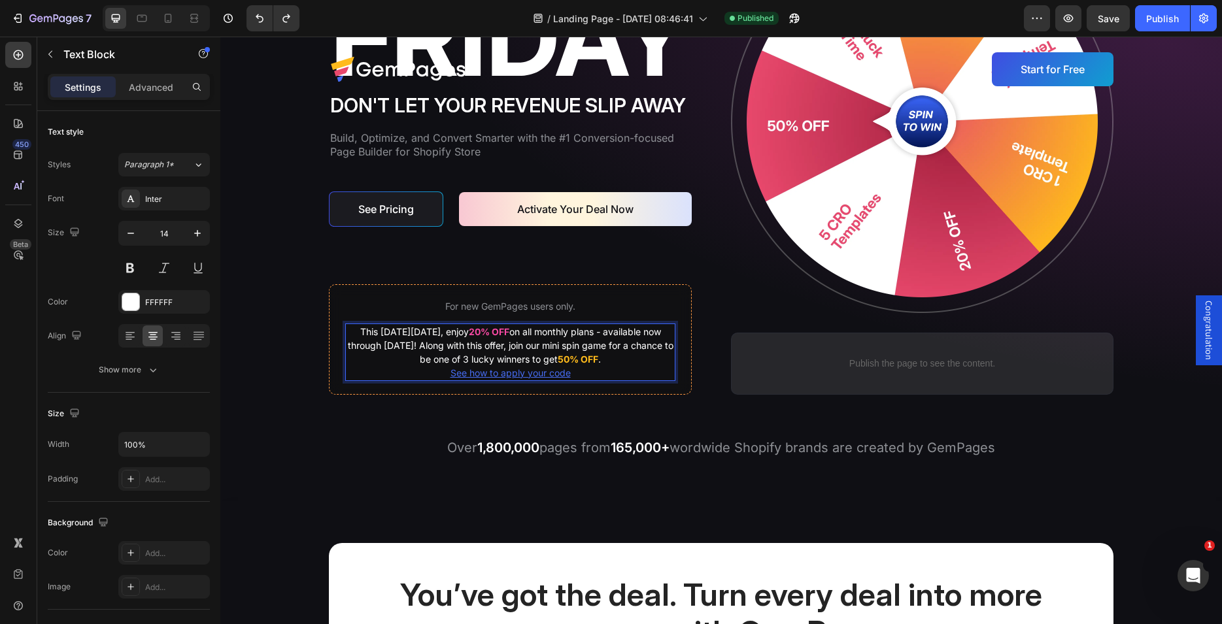
click at [567, 371] on p "See how to apply your code" at bounding box center [511, 373] width 328 height 14
click at [541, 408] on input "[URL][DOMAIN_NAME]" at bounding box center [564, 407] width 213 height 21
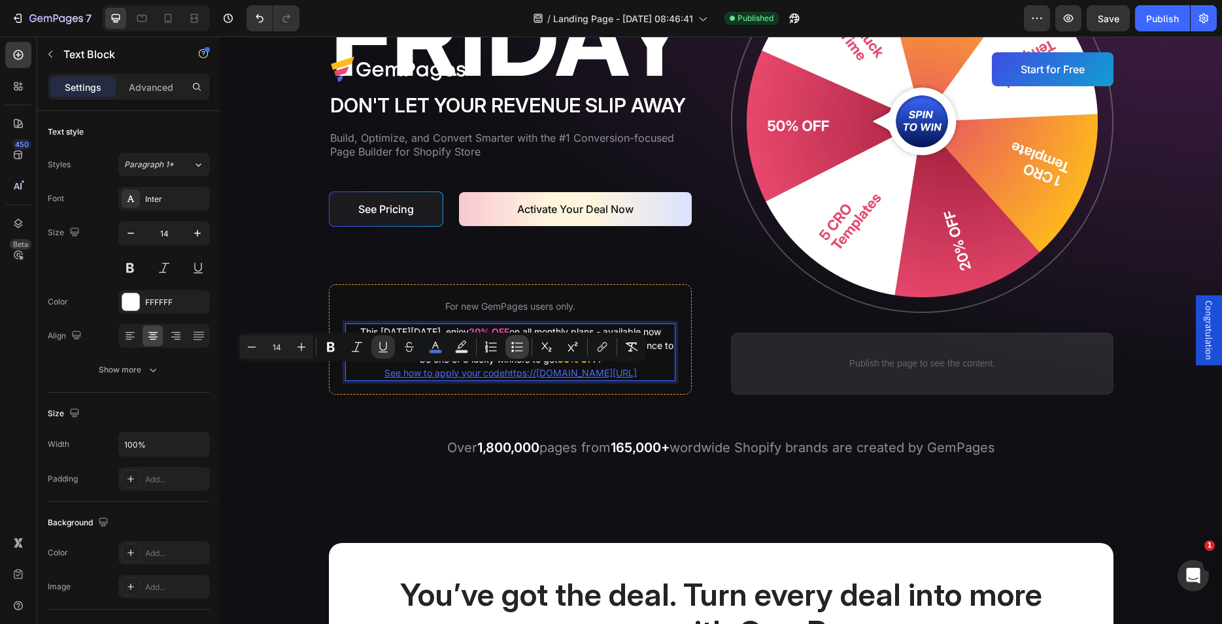
click at [495, 353] on icon "Editor contextual toolbar" at bounding box center [491, 347] width 13 height 13
type input "14"
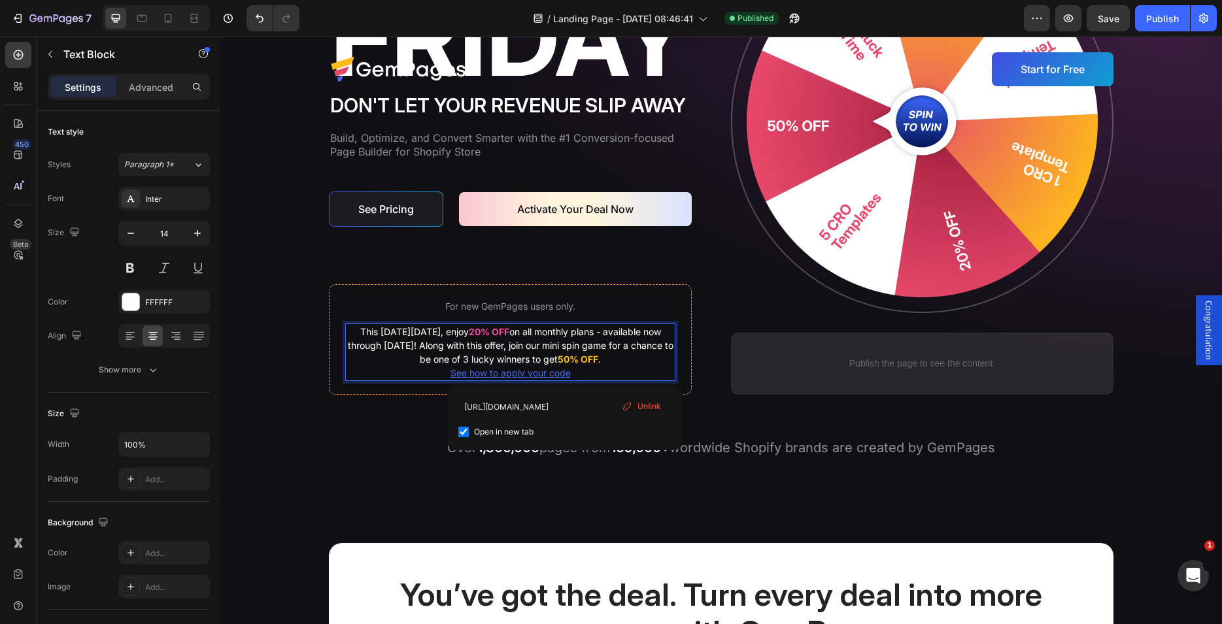
click at [581, 344] on p "This [DATE][DATE], enjoy 20% OFF on all monthly plans - available now through […" at bounding box center [511, 345] width 328 height 41
click at [583, 371] on p "See how to apply your code ⁠⁠⁠⁠⁠⁠⁠" at bounding box center [511, 373] width 328 height 14
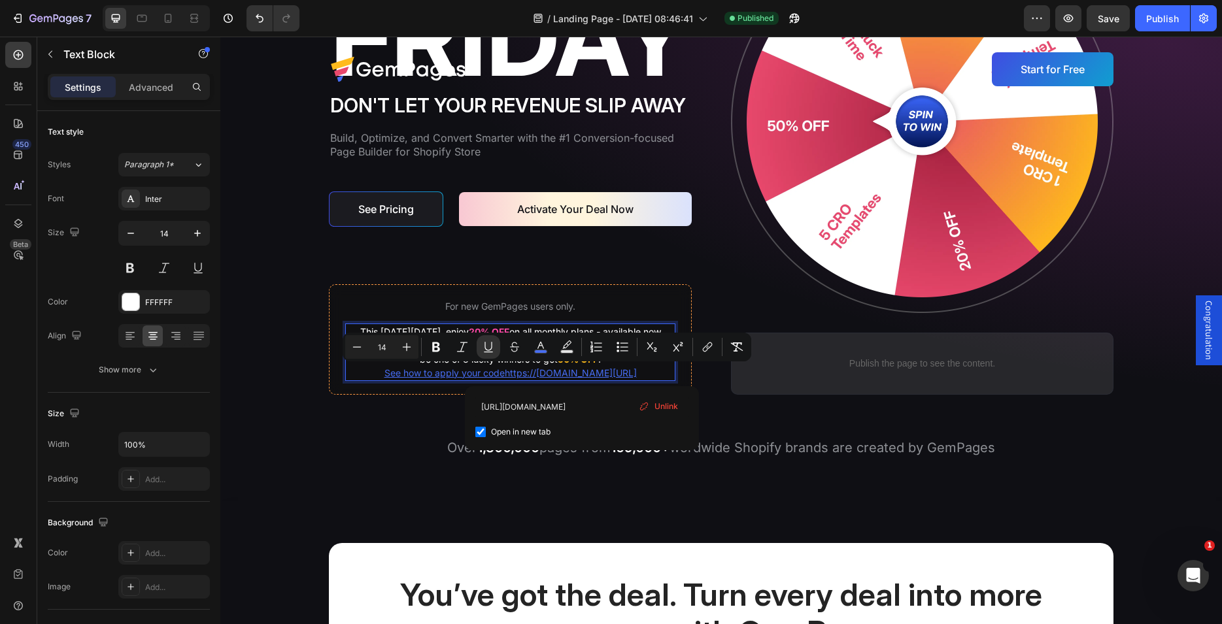
drag, startPoint x: 583, startPoint y: 371, endPoint x: 532, endPoint y: 371, distance: 50.3
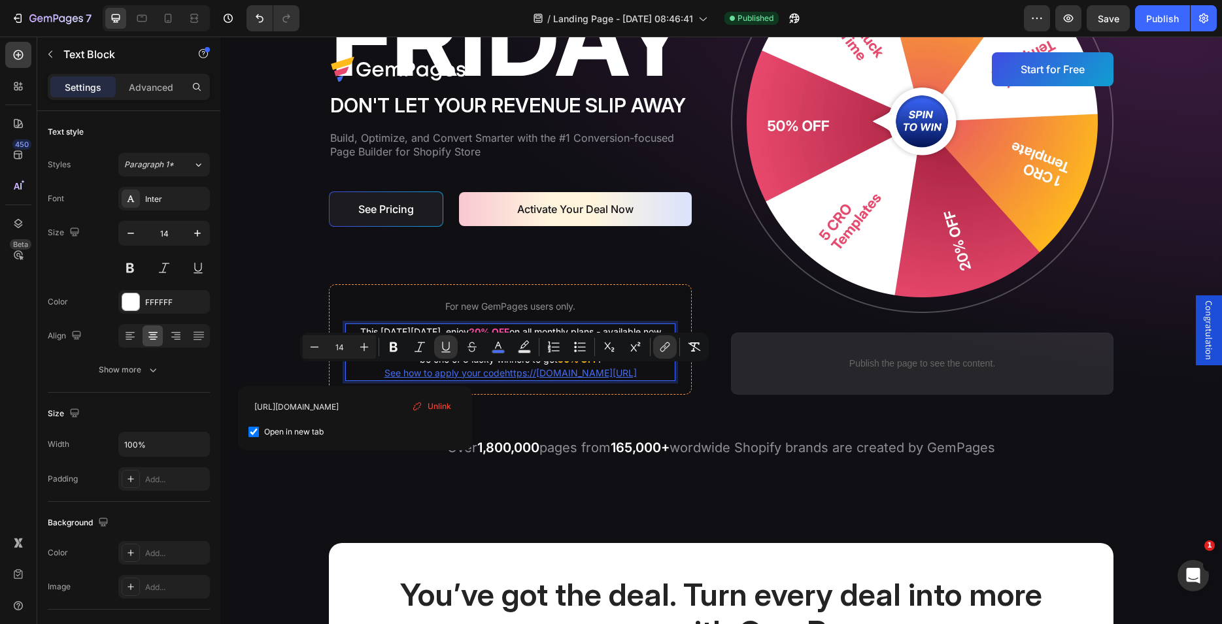
drag, startPoint x: 356, startPoint y: 374, endPoint x: 586, endPoint y: 401, distance: 231.8
click at [586, 380] on p "See how to apply your codehttps://[DOMAIN_NAME][URL]" at bounding box center [511, 373] width 328 height 14
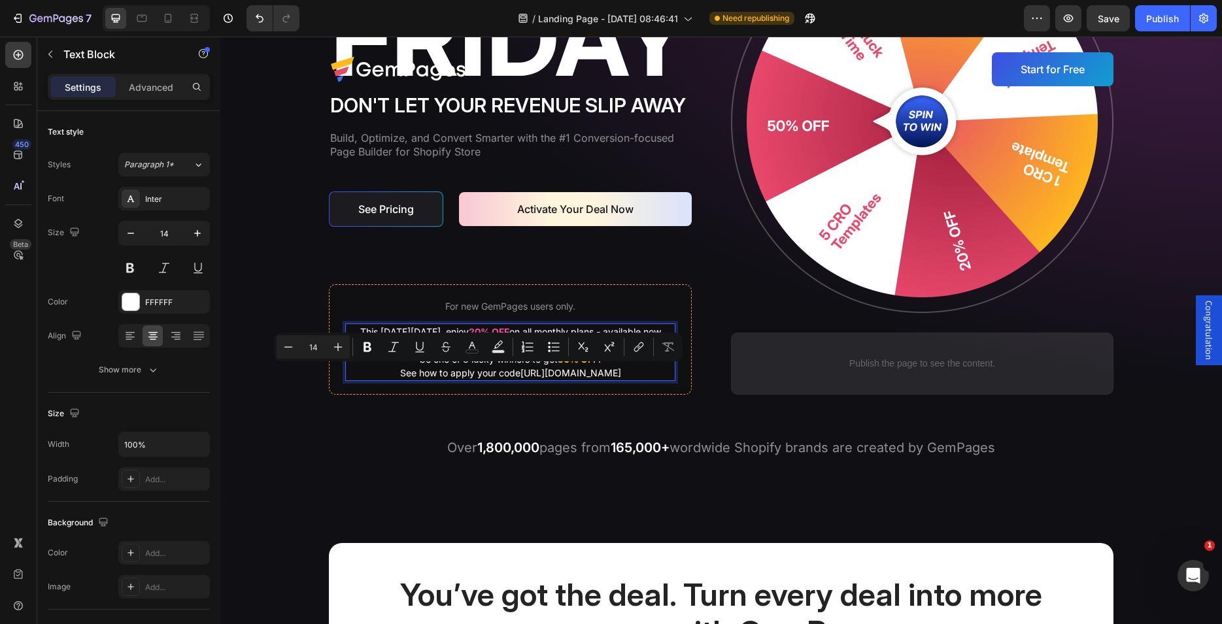
drag, startPoint x: 565, startPoint y: 371, endPoint x: 479, endPoint y: 367, distance: 86.4
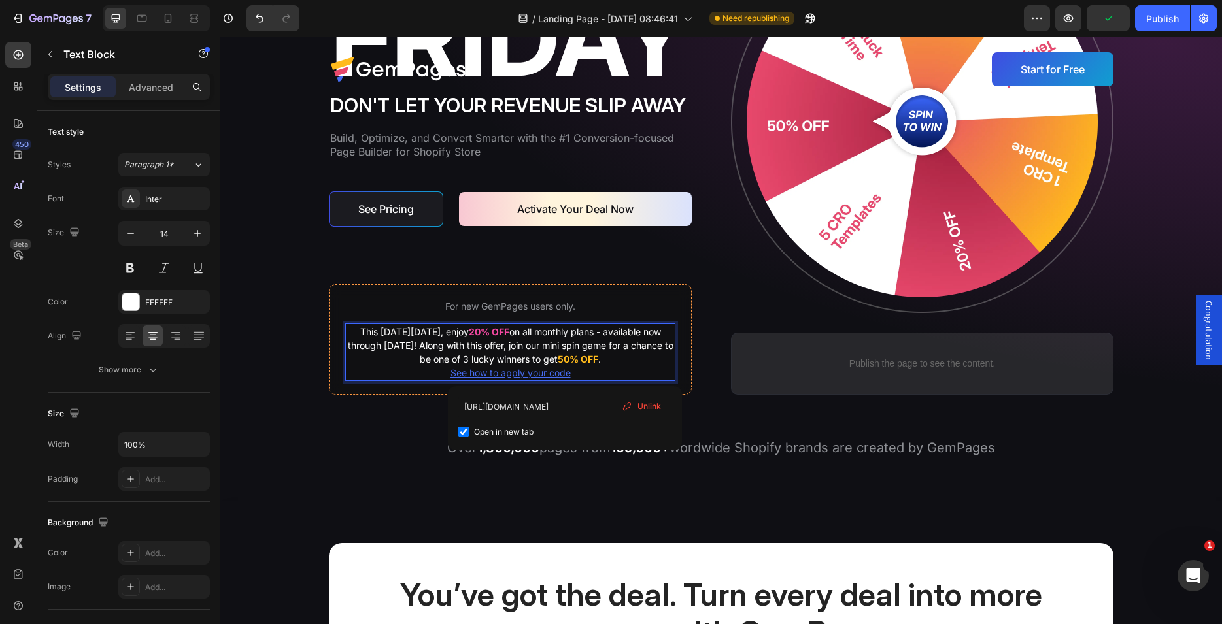
click at [577, 366] on p "See how to apply your code" at bounding box center [511, 373] width 328 height 14
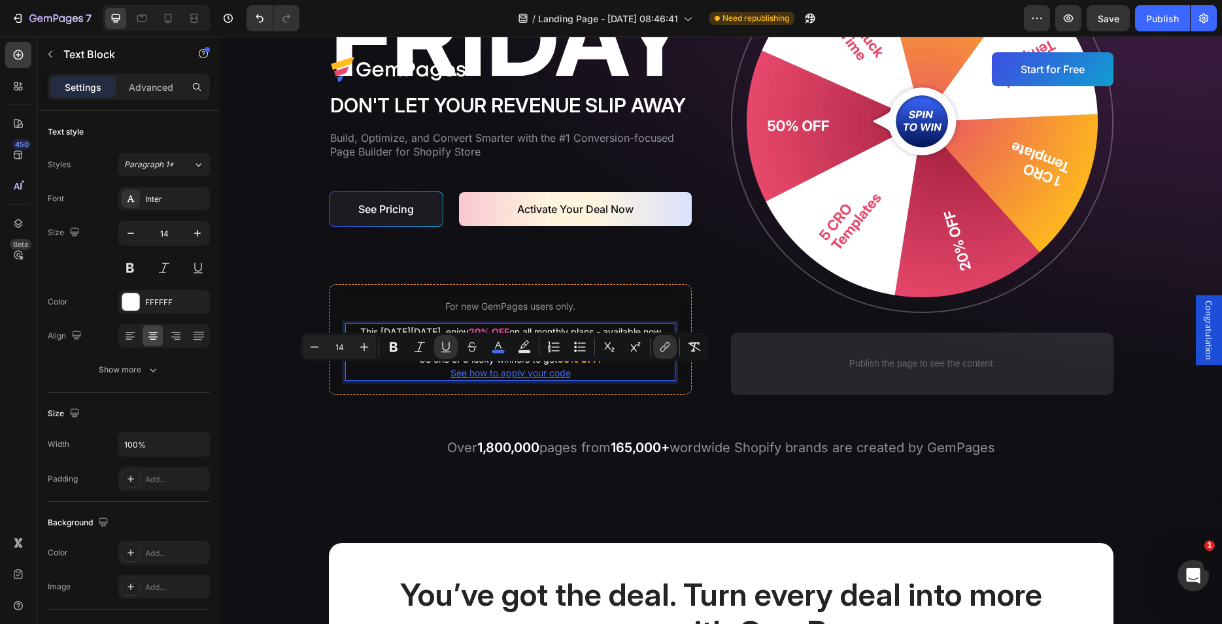
drag, startPoint x: 571, startPoint y: 371, endPoint x: 436, endPoint y: 373, distance: 135.4
click at [436, 373] on p "See how to apply your code" at bounding box center [511, 373] width 328 height 14
click at [443, 343] on icon "Editor contextual toolbar" at bounding box center [445, 346] width 7 height 9
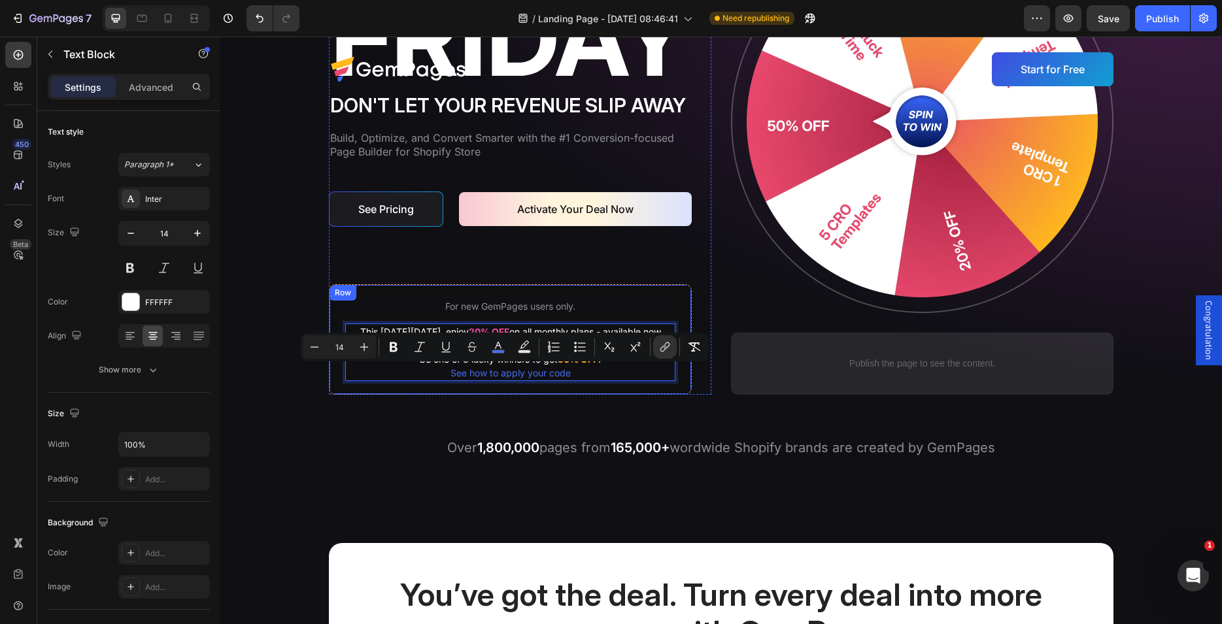
click at [564, 406] on div "Image Don't let your revenue slip away Heading Build, Optimize, and Convert Sma…" at bounding box center [721, 176] width 976 height 566
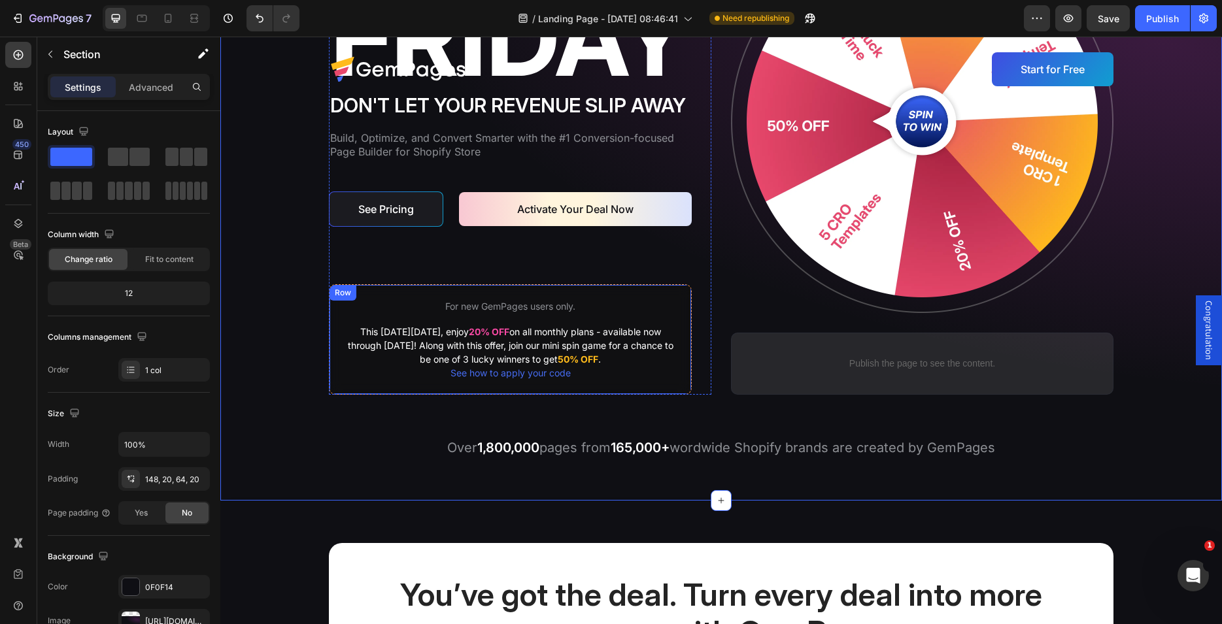
click at [717, 379] on div "Image Don't let your revenue slip away Heading Build, Optimize, and Convert Sma…" at bounding box center [721, 144] width 785 height 502
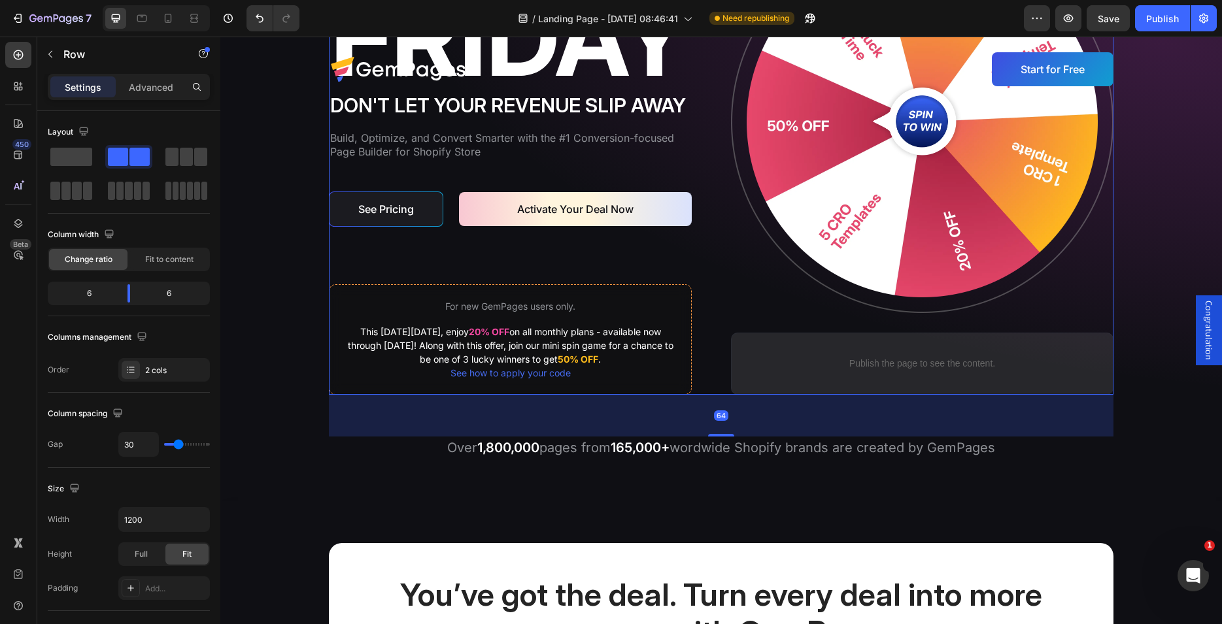
click at [701, 311] on div "Image Don't let your revenue slip away Heading Build, Optimize, and Convert Sma…" at bounding box center [520, 144] width 383 height 502
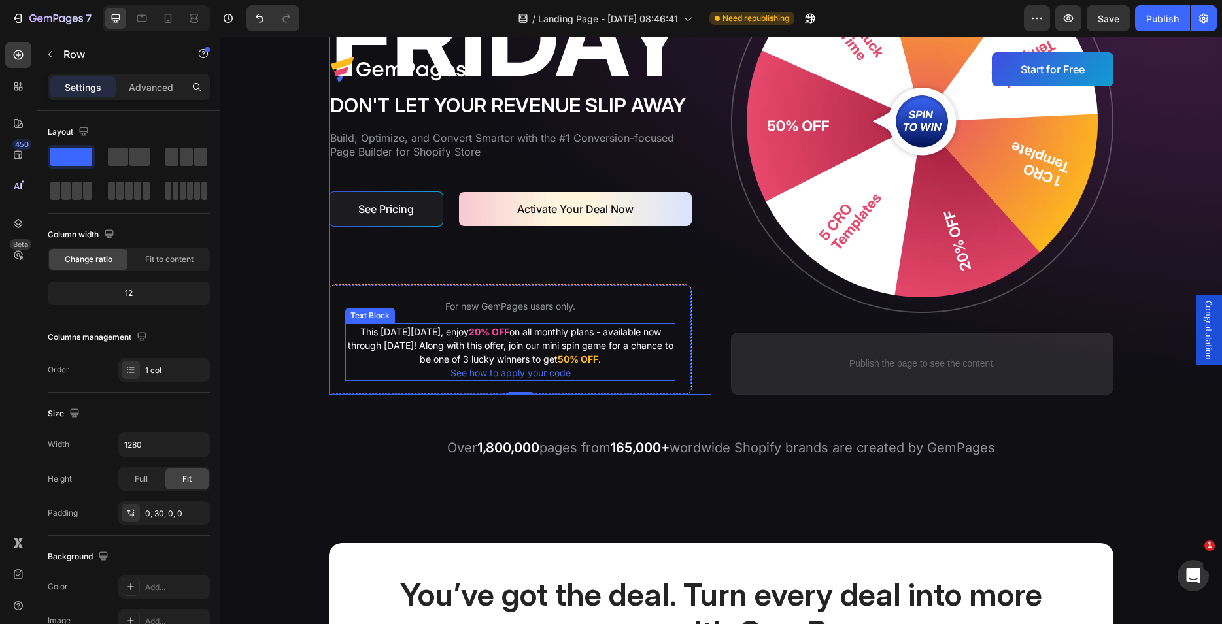
click at [457, 328] on p "This [DATE][DATE], enjoy 20% OFF on all monthly plans - available now through […" at bounding box center [511, 345] width 328 height 41
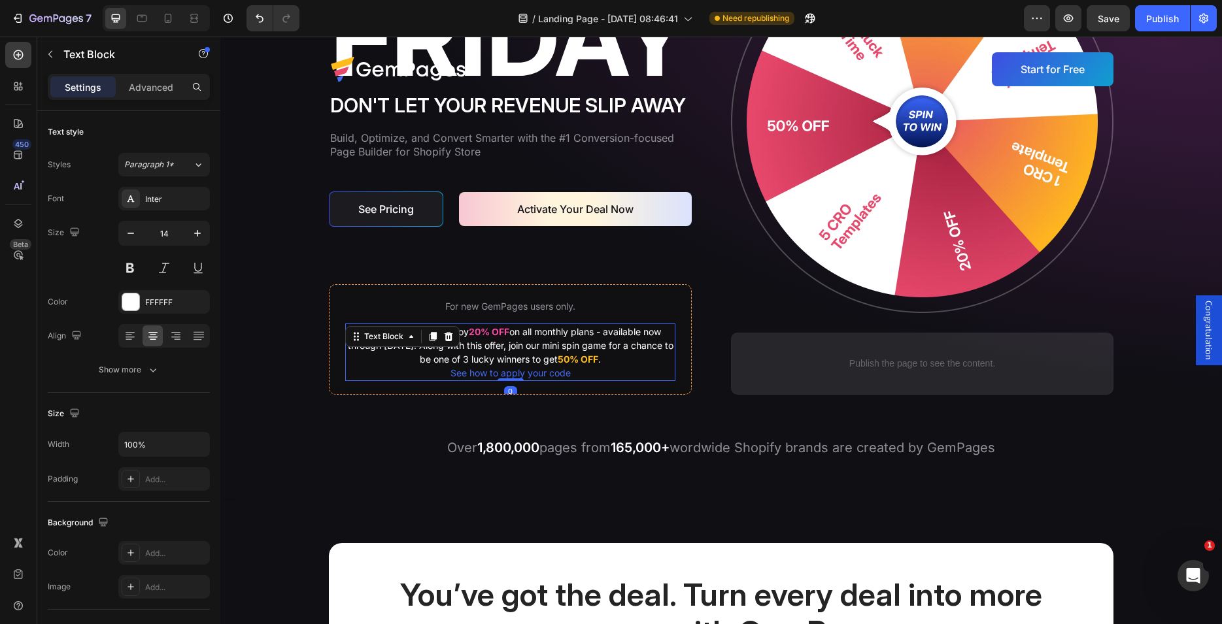
click at [409, 328] on div "Text Block" at bounding box center [402, 336] width 114 height 21
click at [725, 122] on div "Image Don't let your revenue slip away Heading Build, Optimize, and Convert Sma…" at bounding box center [721, 144] width 785 height 502
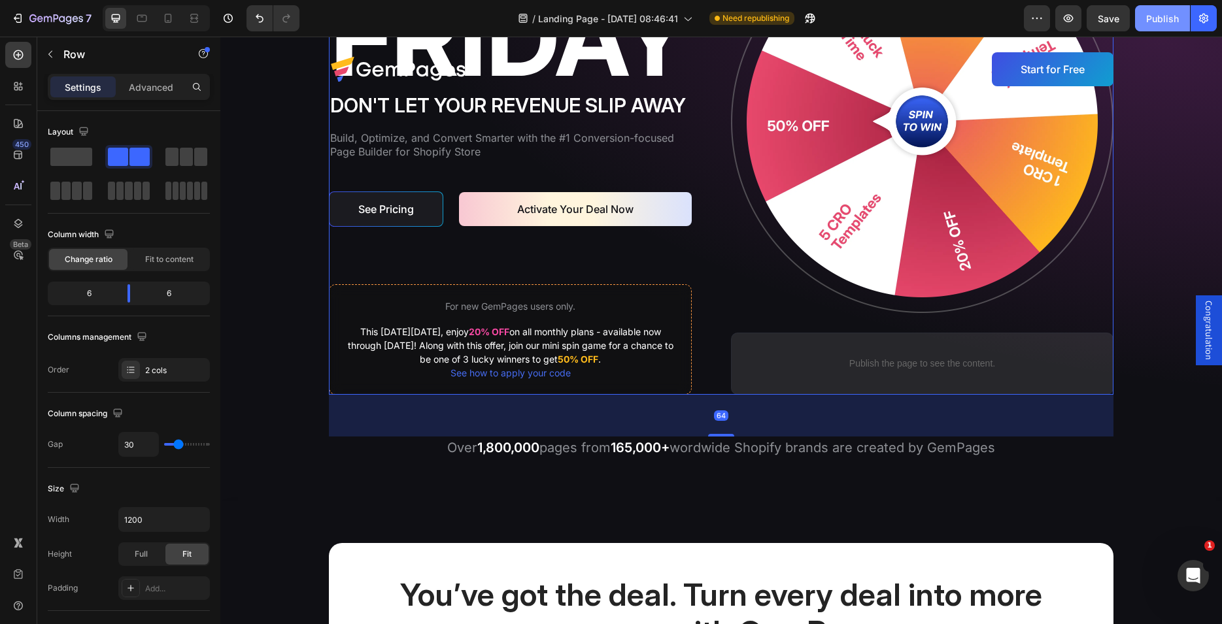
click at [1152, 15] on div "Publish" at bounding box center [1162, 19] width 33 height 14
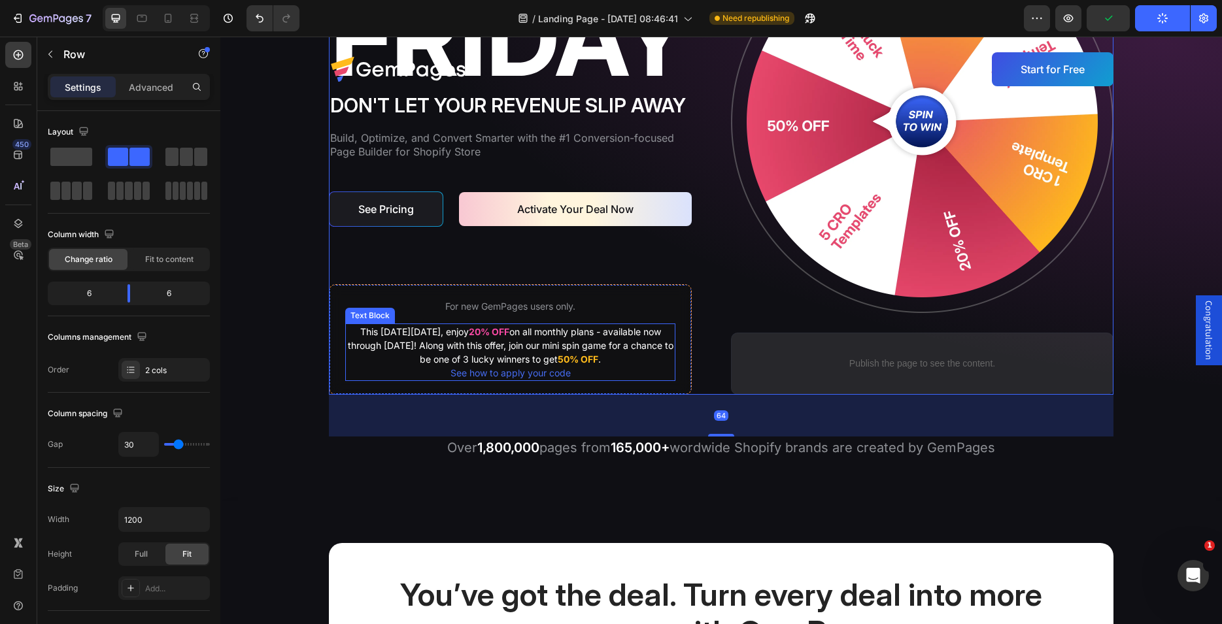
click at [562, 345] on p "This [DATE][DATE], enjoy 20% OFF on all monthly plans - available now through […" at bounding box center [511, 345] width 328 height 41
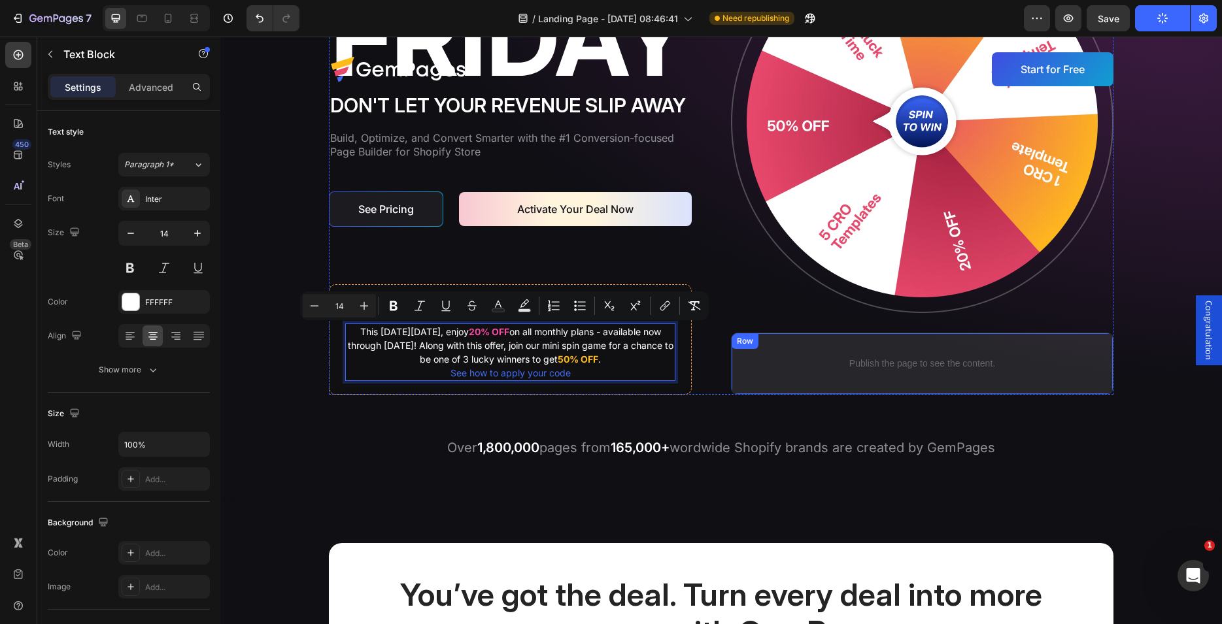
click at [722, 309] on div "Image Don't let your revenue slip away Heading Build, Optimize, and Convert Sma…" at bounding box center [721, 144] width 785 height 502
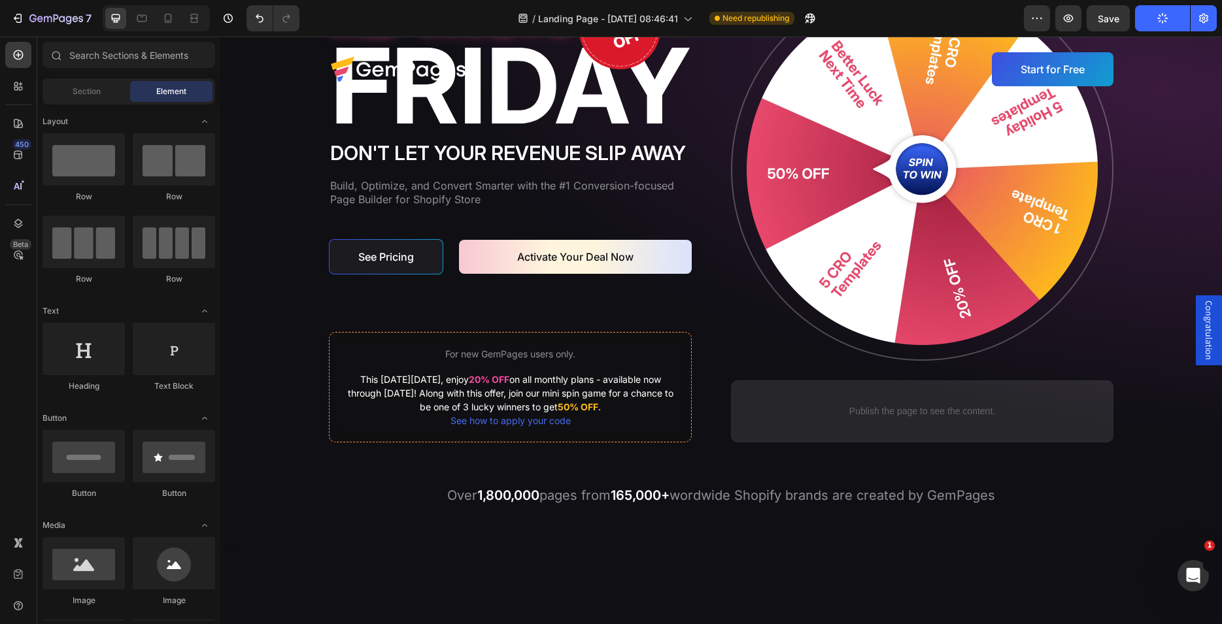
scroll to position [79, 0]
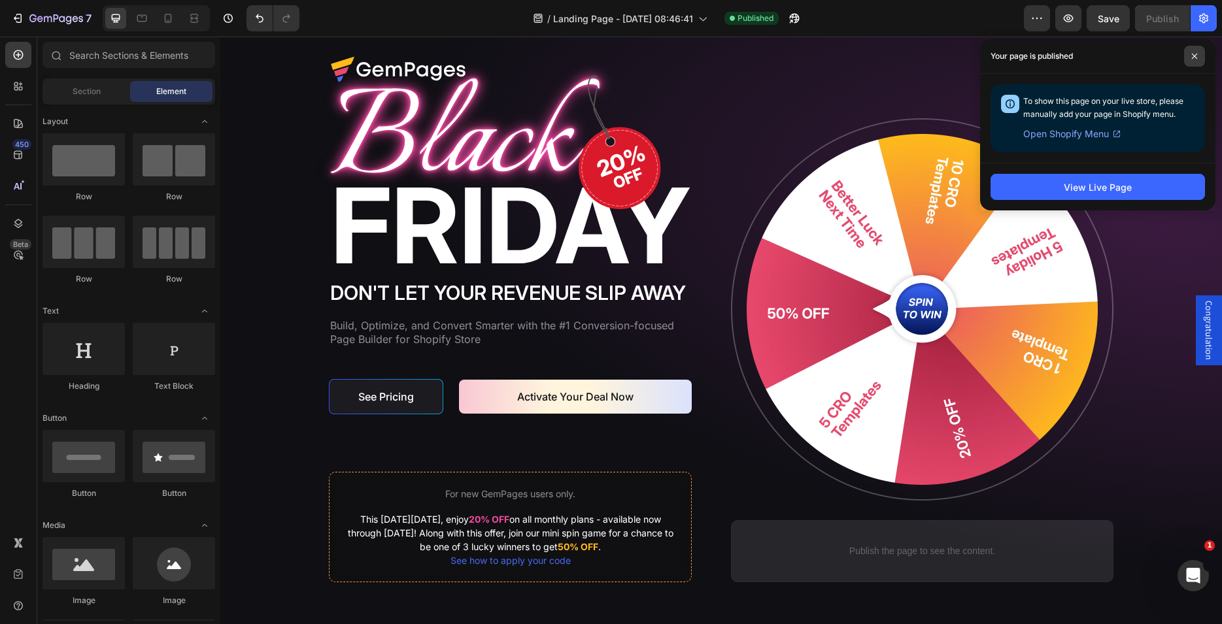
click at [1193, 54] on icon at bounding box center [1194, 56] width 7 height 7
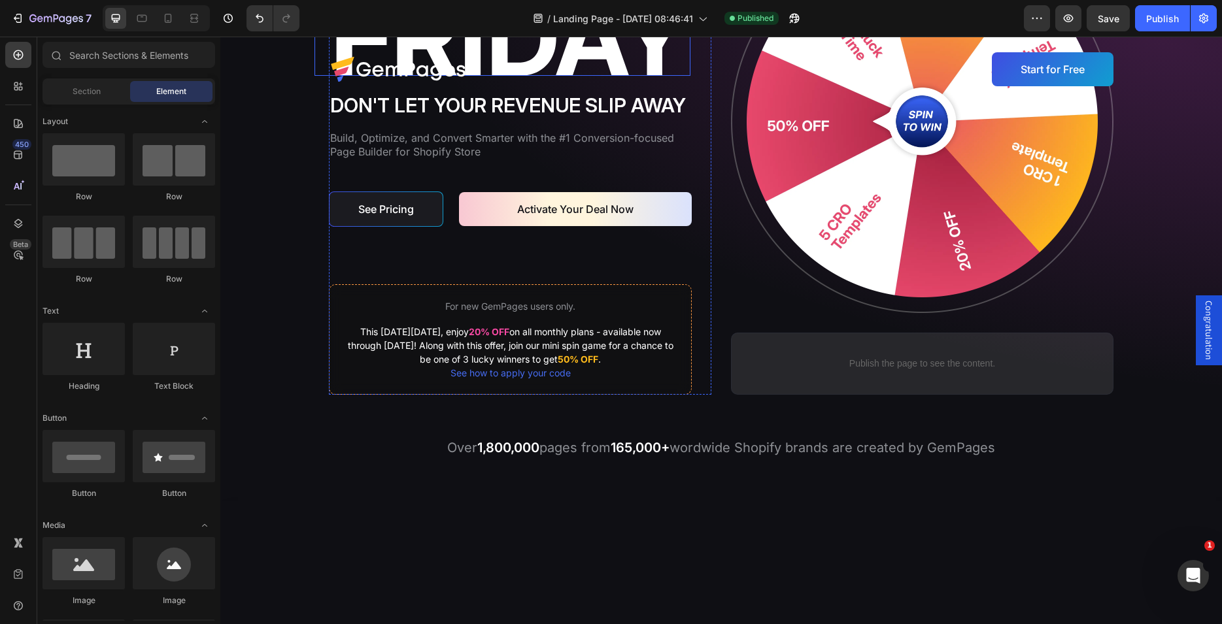
scroll to position [0, 0]
